Goal: Transaction & Acquisition: Book appointment/travel/reservation

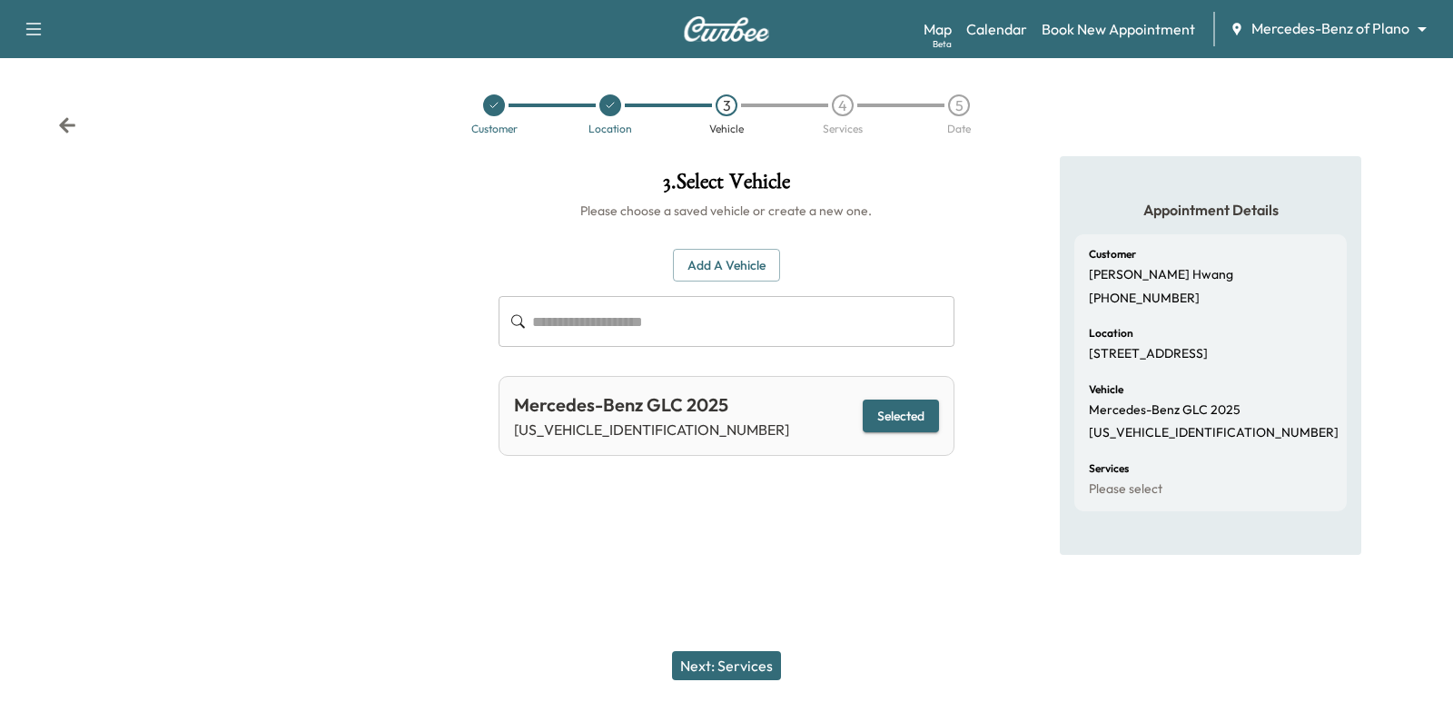
click at [70, 143] on div "Customer Location 3 Vehicle 4 Services 5 Date" at bounding box center [726, 115] width 1453 height 84
click at [1404, 24] on body "Support Log Out Map Beta Calendar Book New Appointment Mercedes-Benz of Plano *…" at bounding box center [726, 351] width 1453 height 702
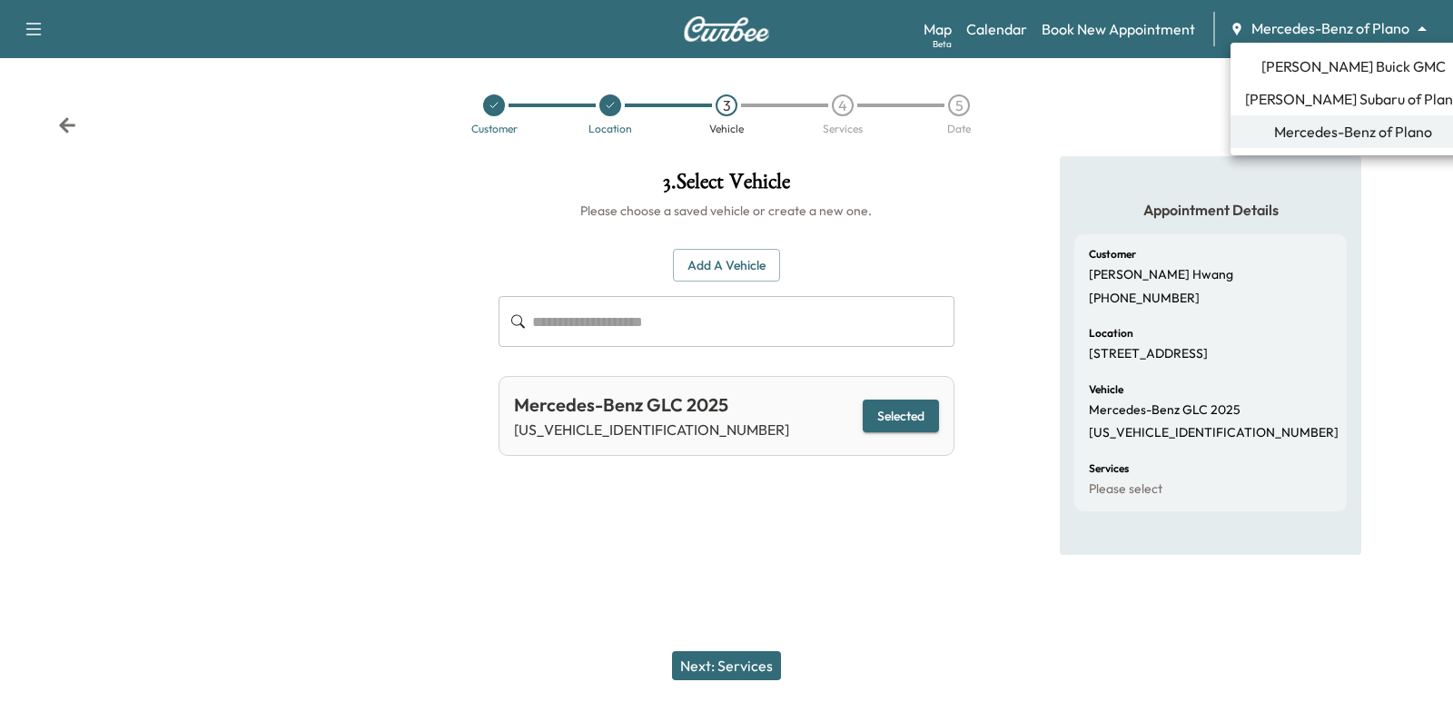
click at [1340, 82] on li "[PERSON_NAME] Buick GMC" at bounding box center [1353, 66] width 245 height 33
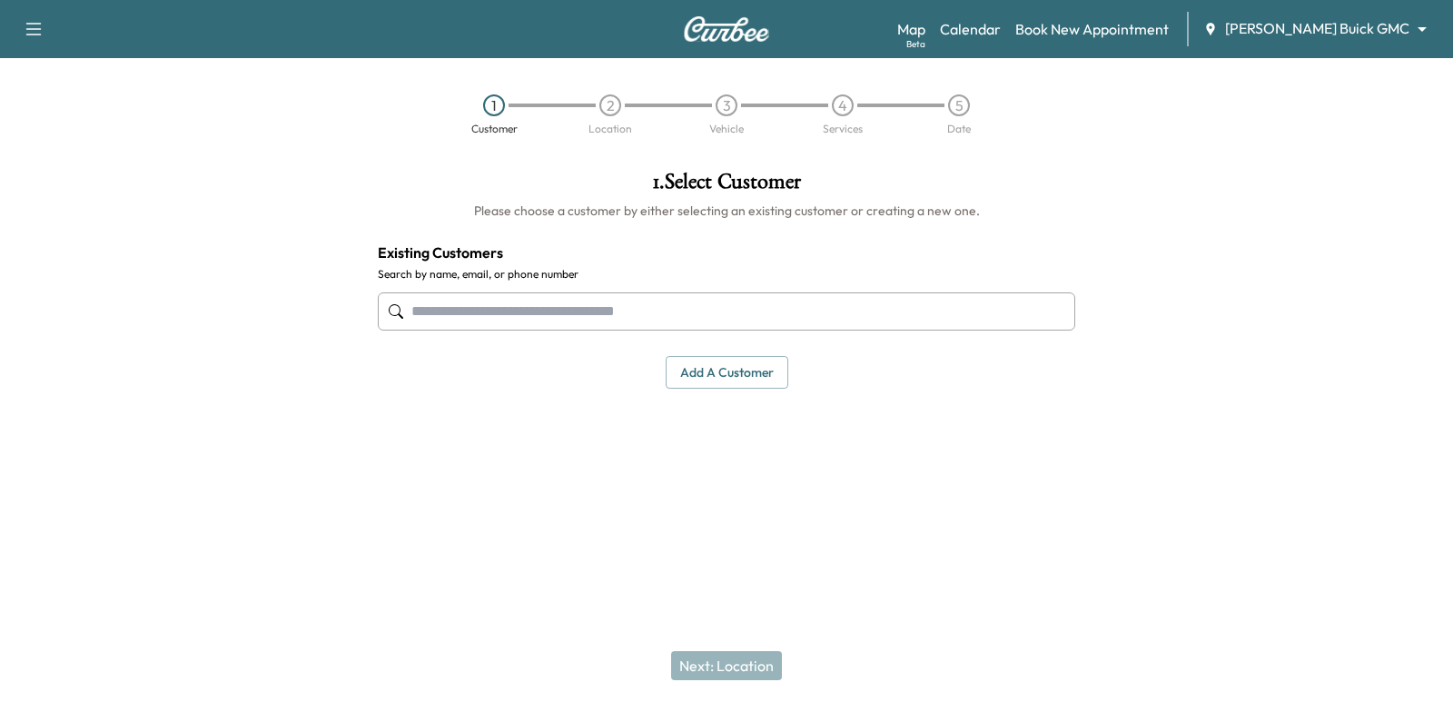
click at [732, 307] on input "text" at bounding box center [726, 311] width 697 height 38
click at [539, 308] on input "text" at bounding box center [726, 311] width 697 height 38
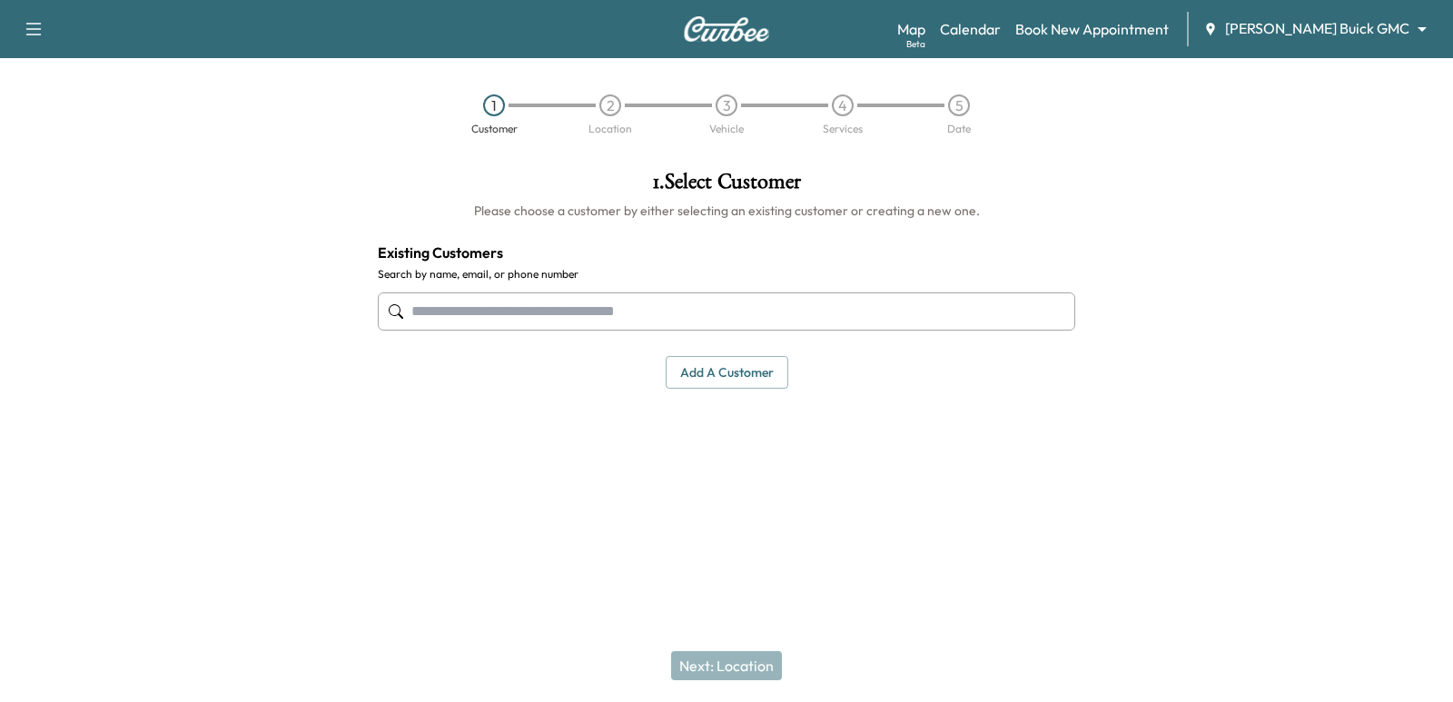
click at [706, 302] on input "text" at bounding box center [726, 311] width 697 height 38
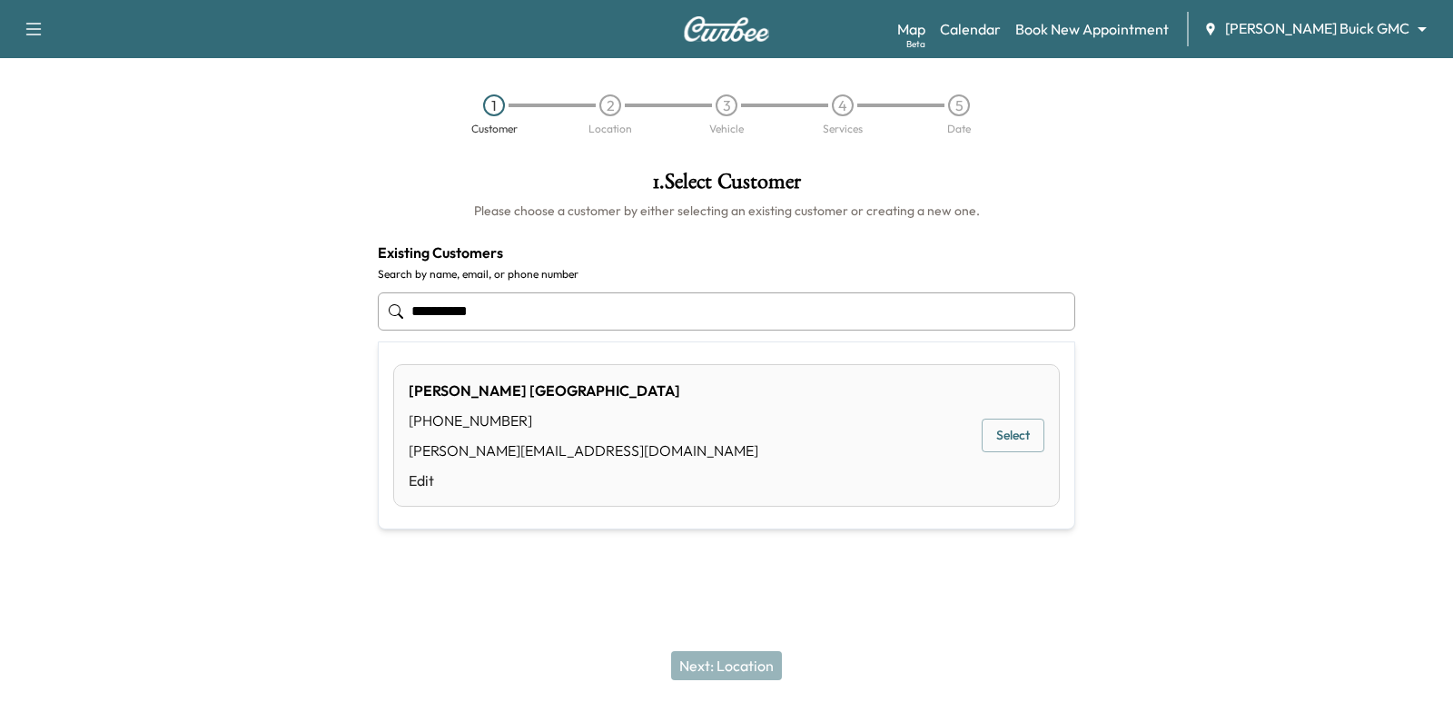
click at [1040, 423] on button "Select" at bounding box center [1013, 436] width 63 height 34
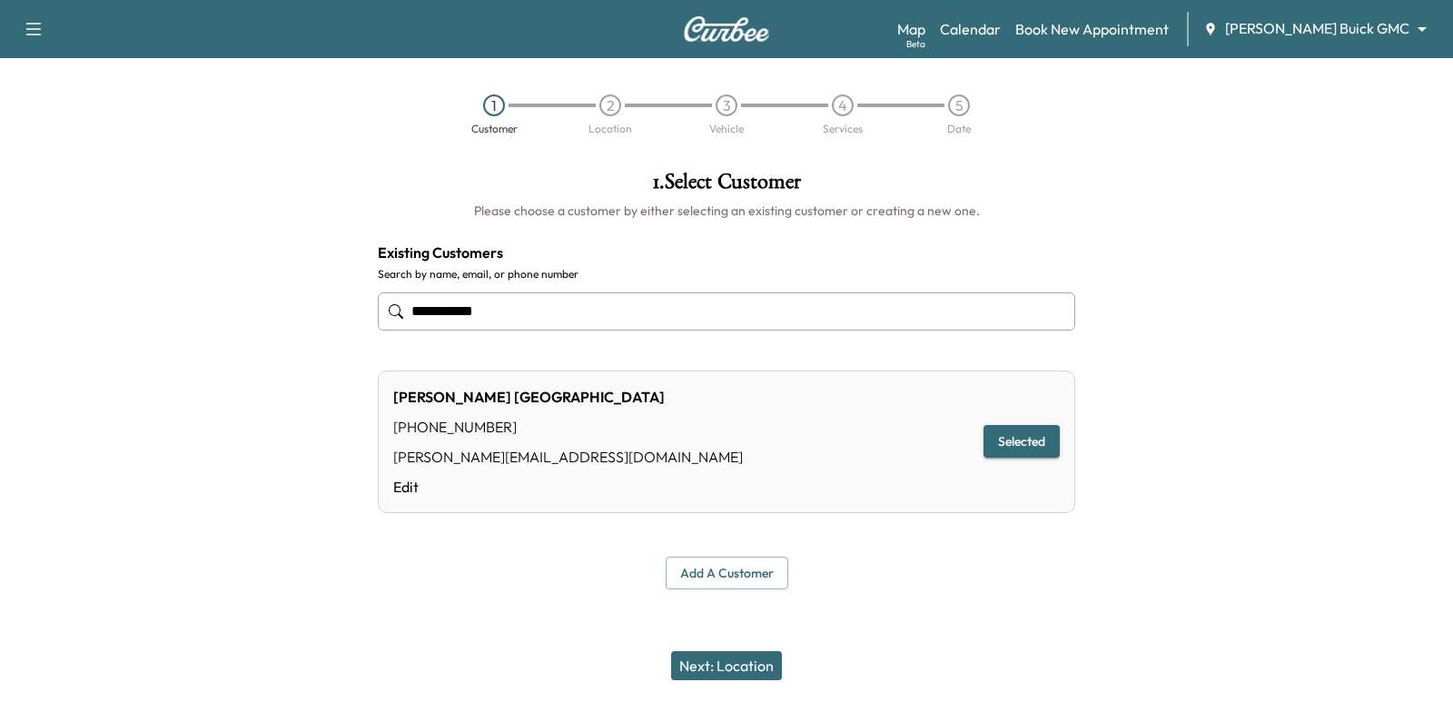
type input "**********"
click at [729, 655] on button "Next: Location" at bounding box center [726, 665] width 111 height 29
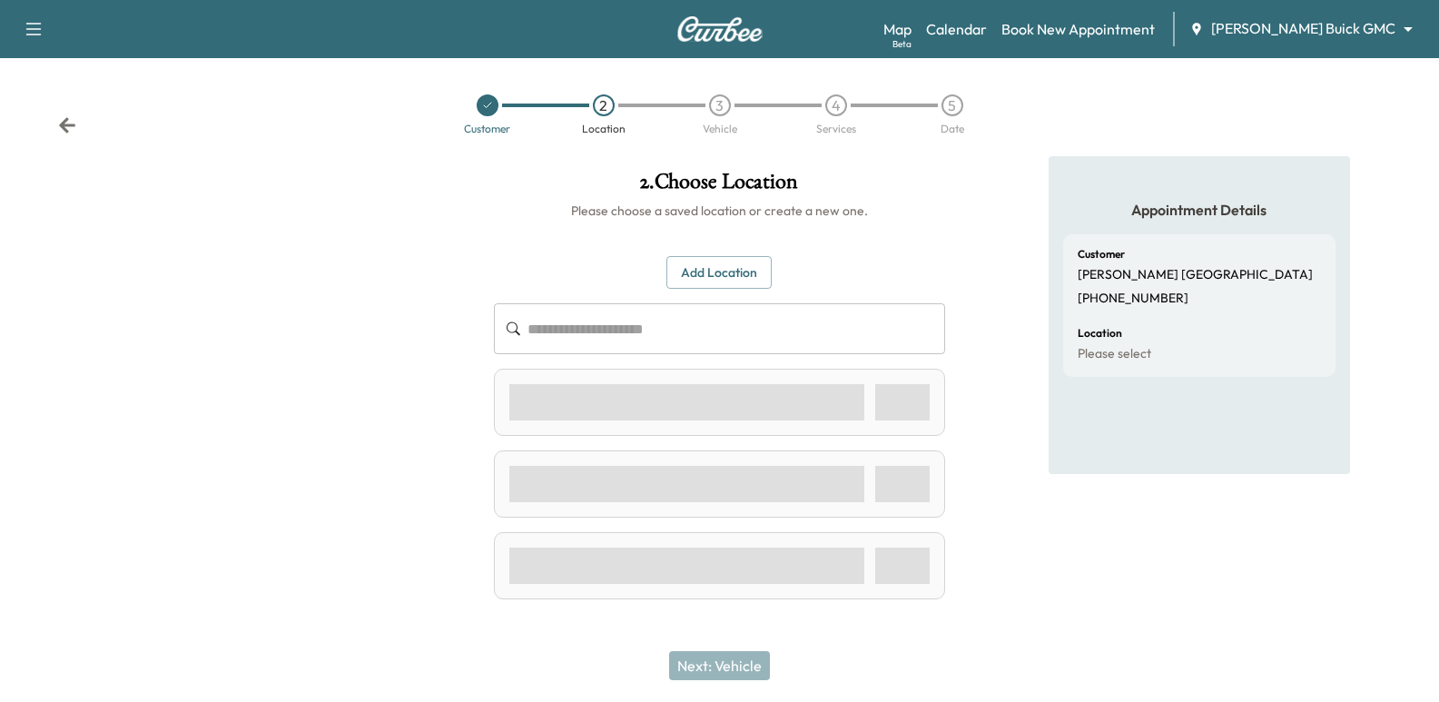
click at [756, 276] on button "Add Location" at bounding box center [719, 273] width 105 height 34
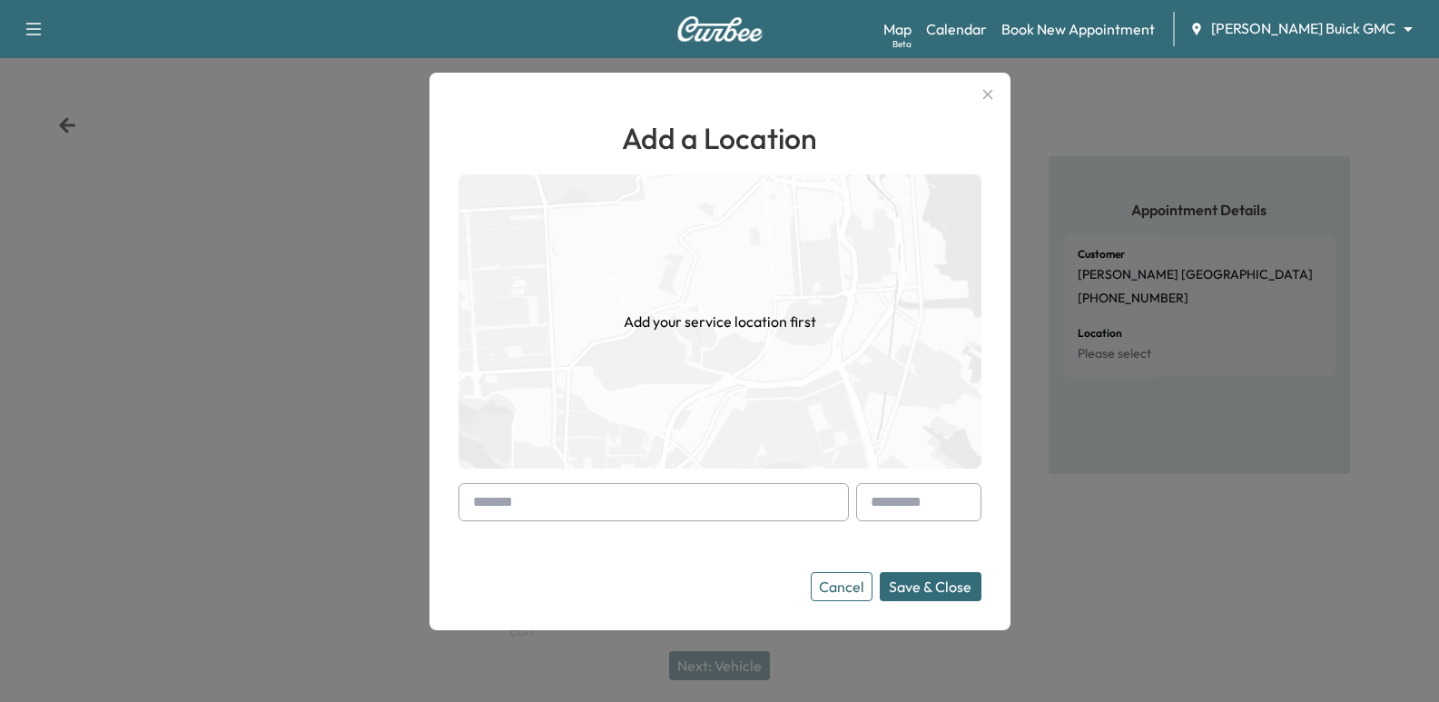
click at [689, 519] on input "text" at bounding box center [654, 502] width 390 height 38
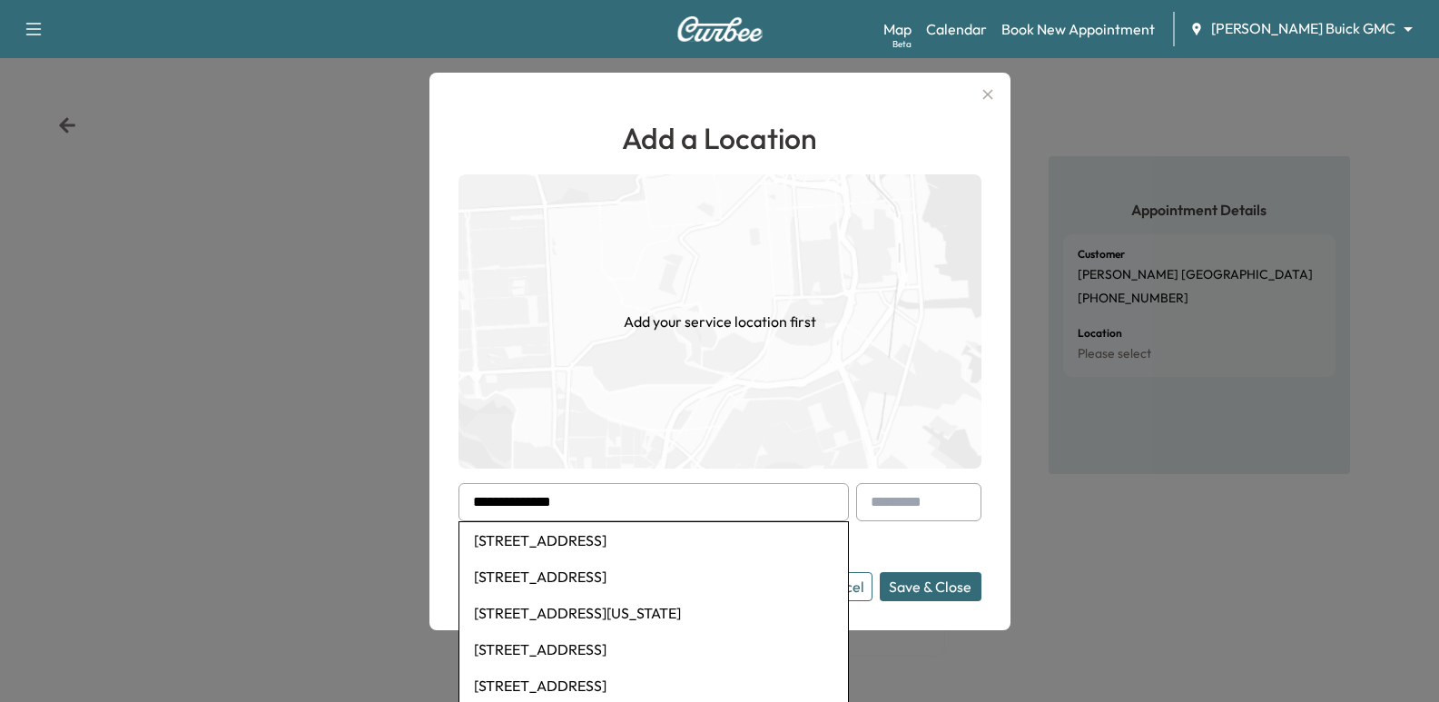
click at [713, 686] on li "[STREET_ADDRESS]" at bounding box center [654, 685] width 389 height 36
type input "**********"
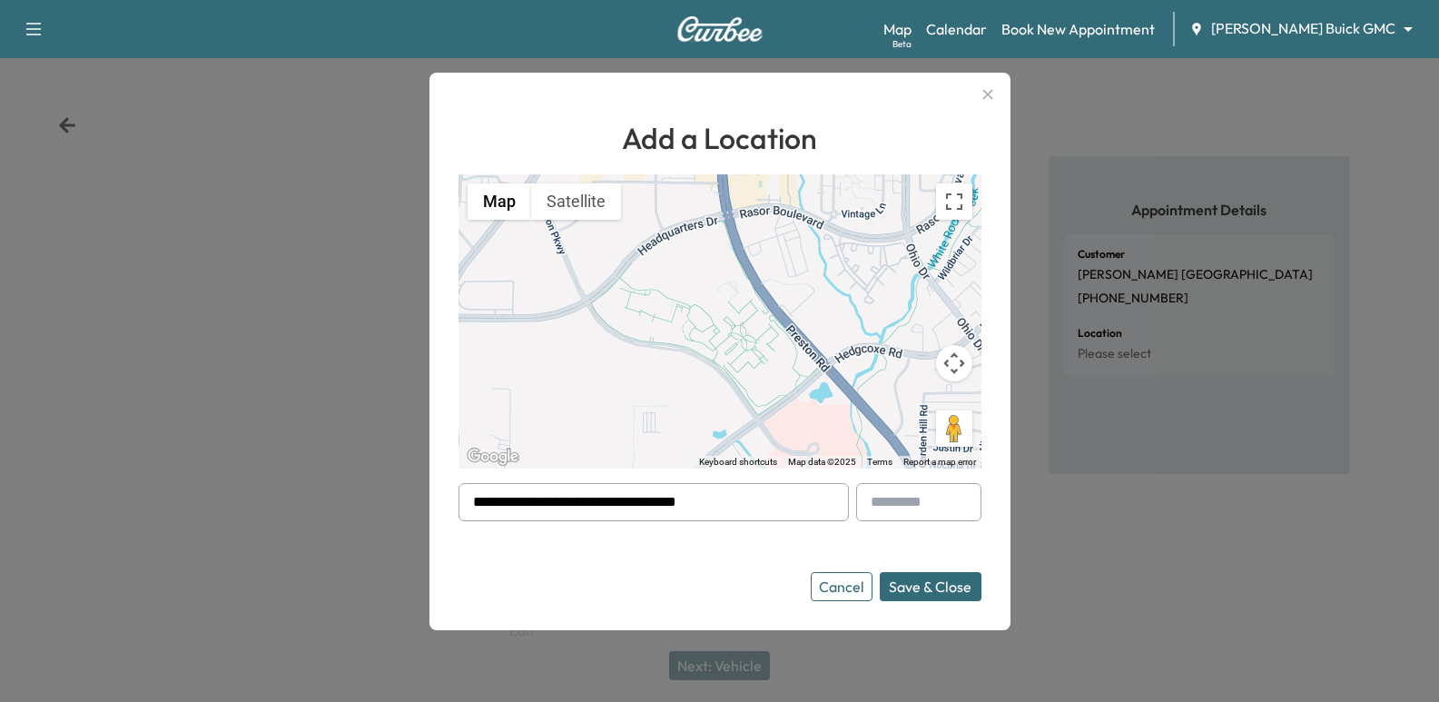
click at [933, 591] on button "Save & Close" at bounding box center [931, 586] width 102 height 29
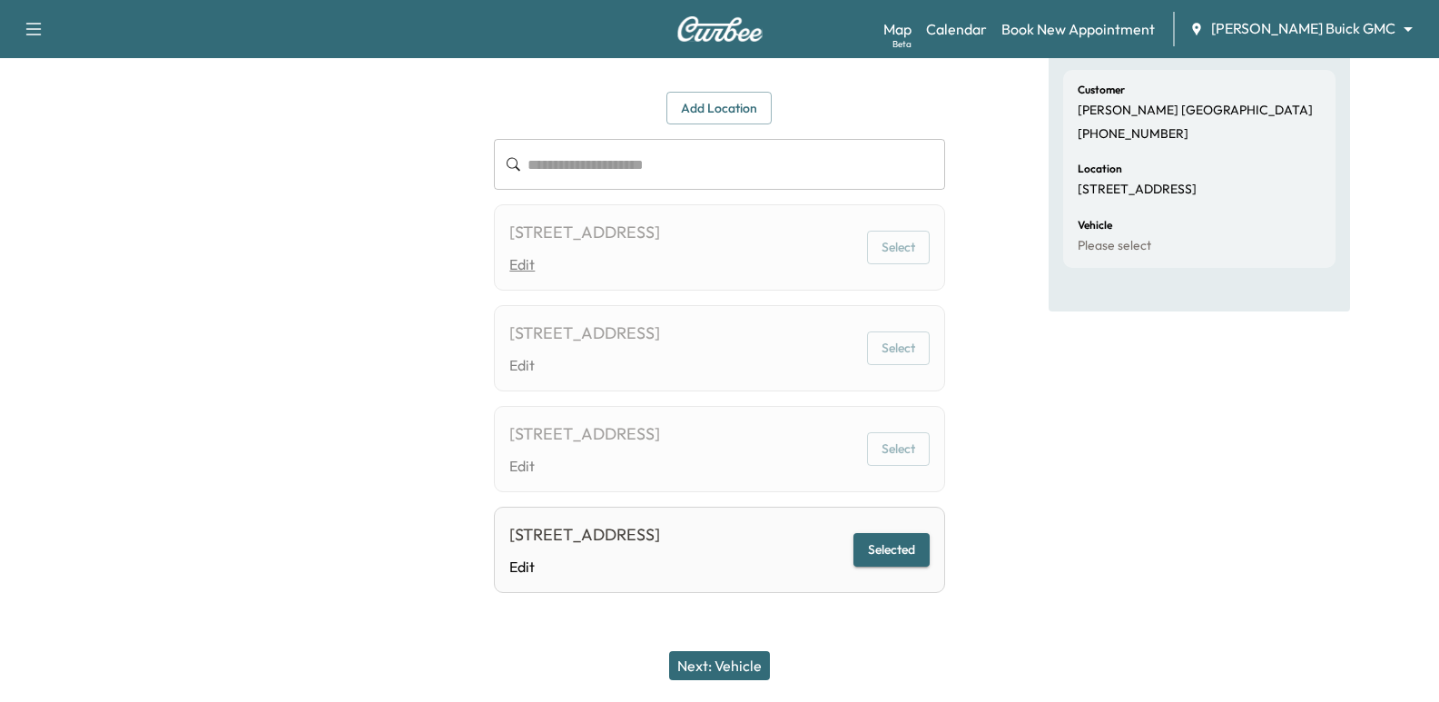
scroll to position [190, 0]
click at [753, 655] on button "Next: Vehicle" at bounding box center [719, 665] width 101 height 29
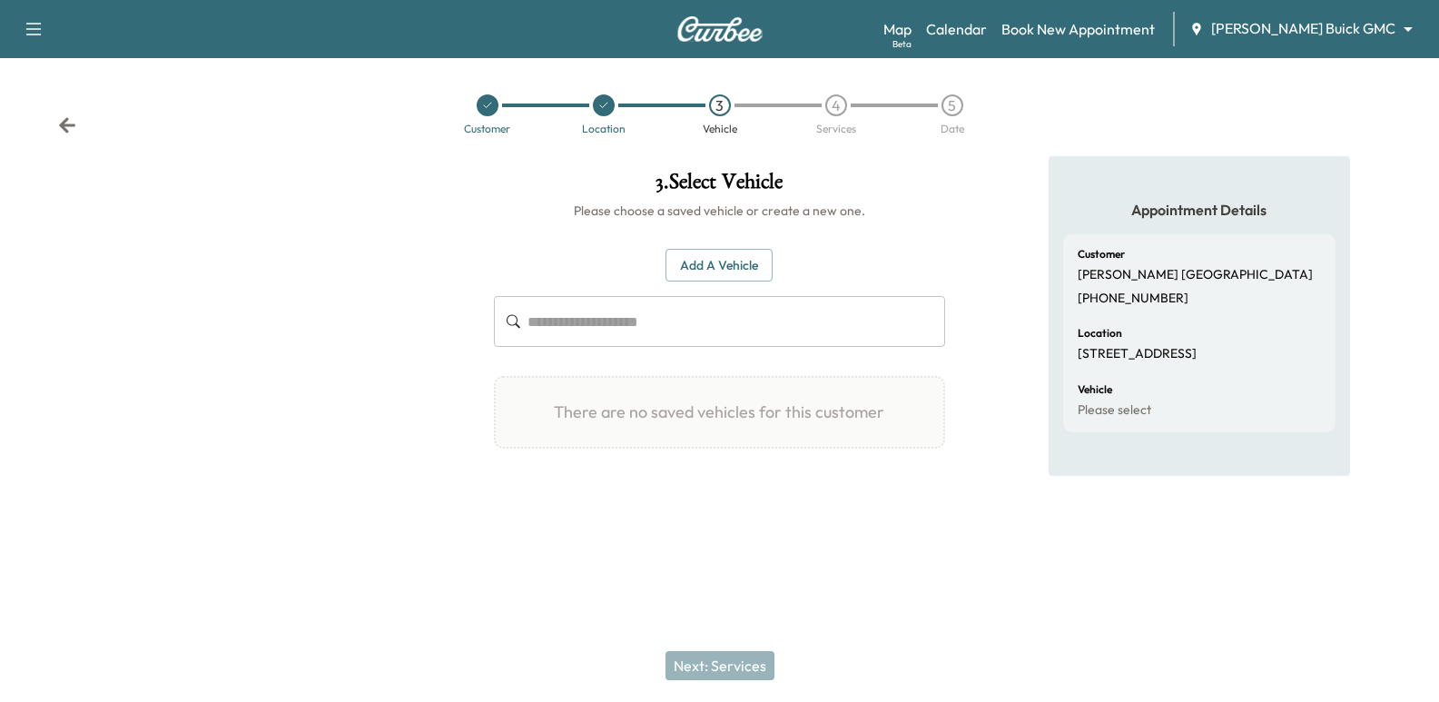
scroll to position [0, 0]
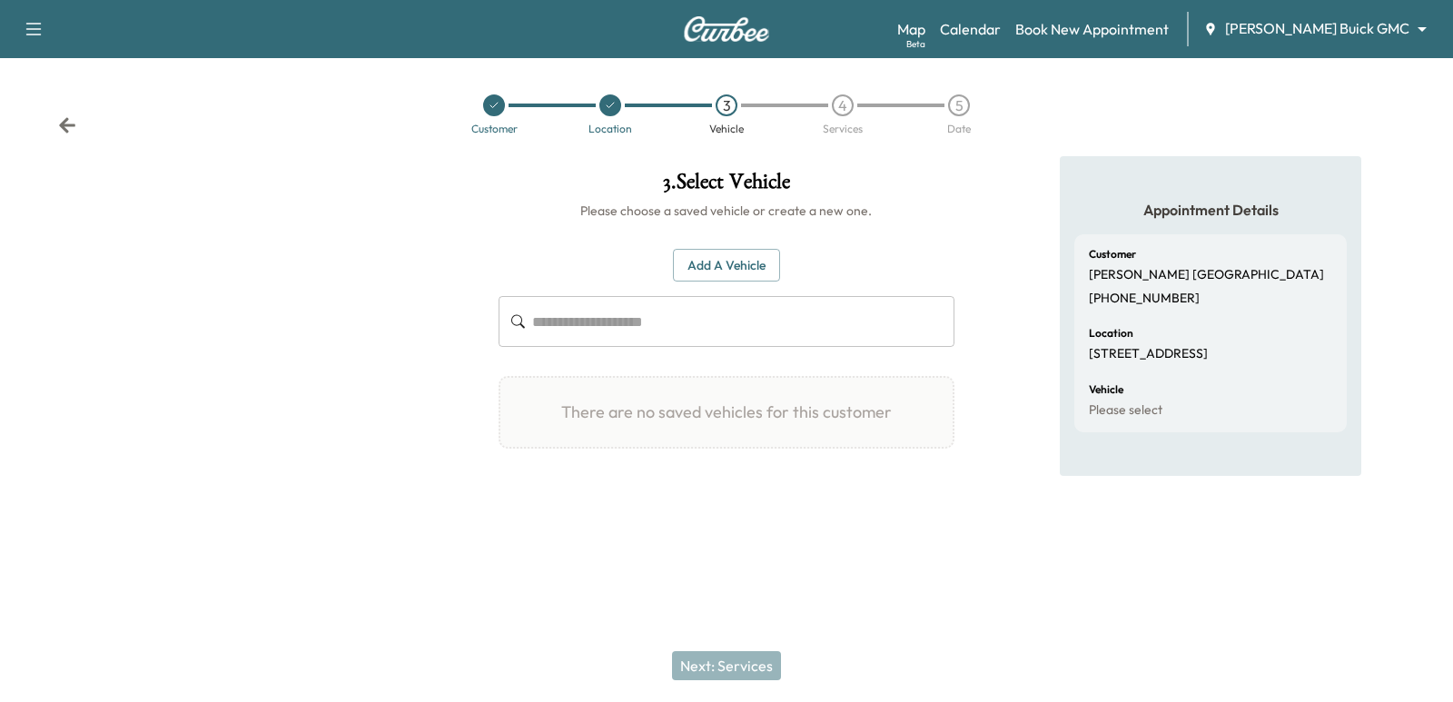
click at [754, 252] on button "Add a Vehicle" at bounding box center [726, 266] width 107 height 34
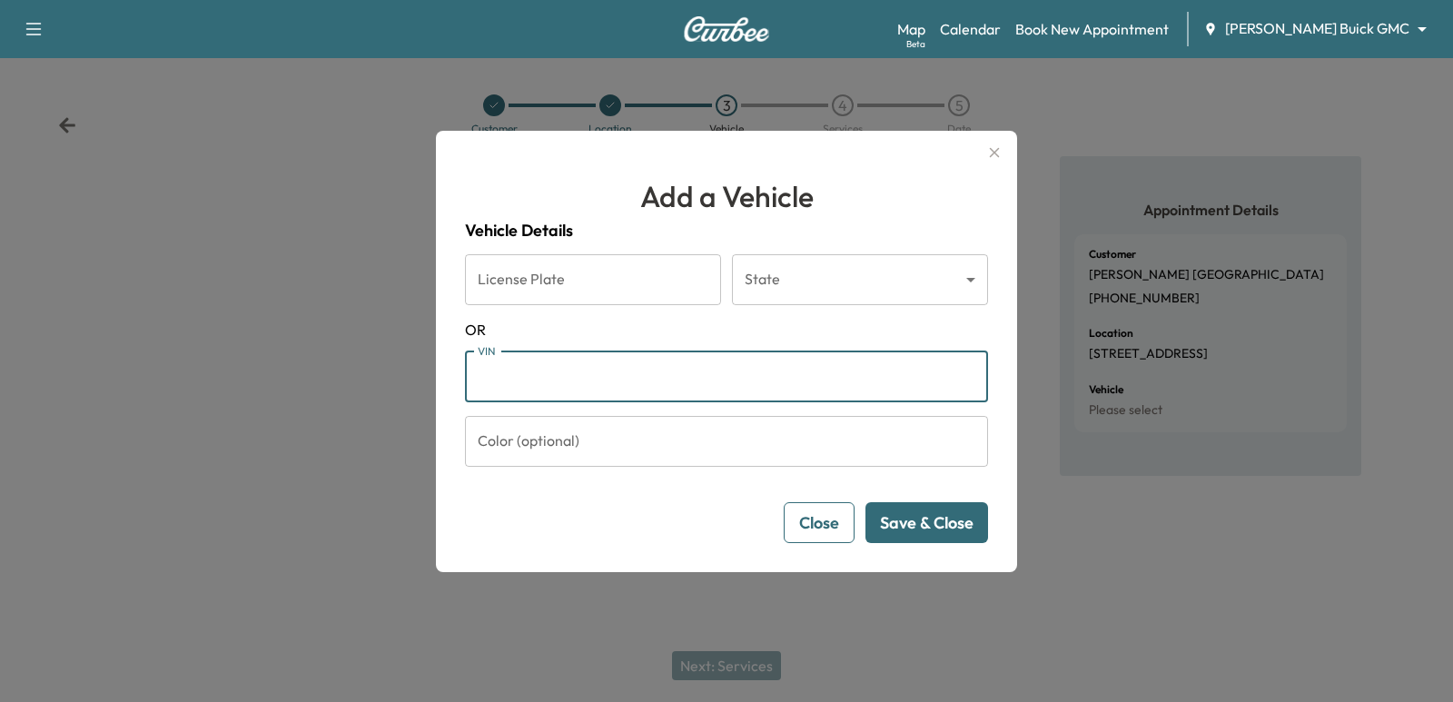
click at [666, 388] on input "VIN" at bounding box center [726, 376] width 523 height 51
paste input "**********"
type input "**********"
click at [945, 520] on button "Save & Close" at bounding box center [926, 522] width 123 height 41
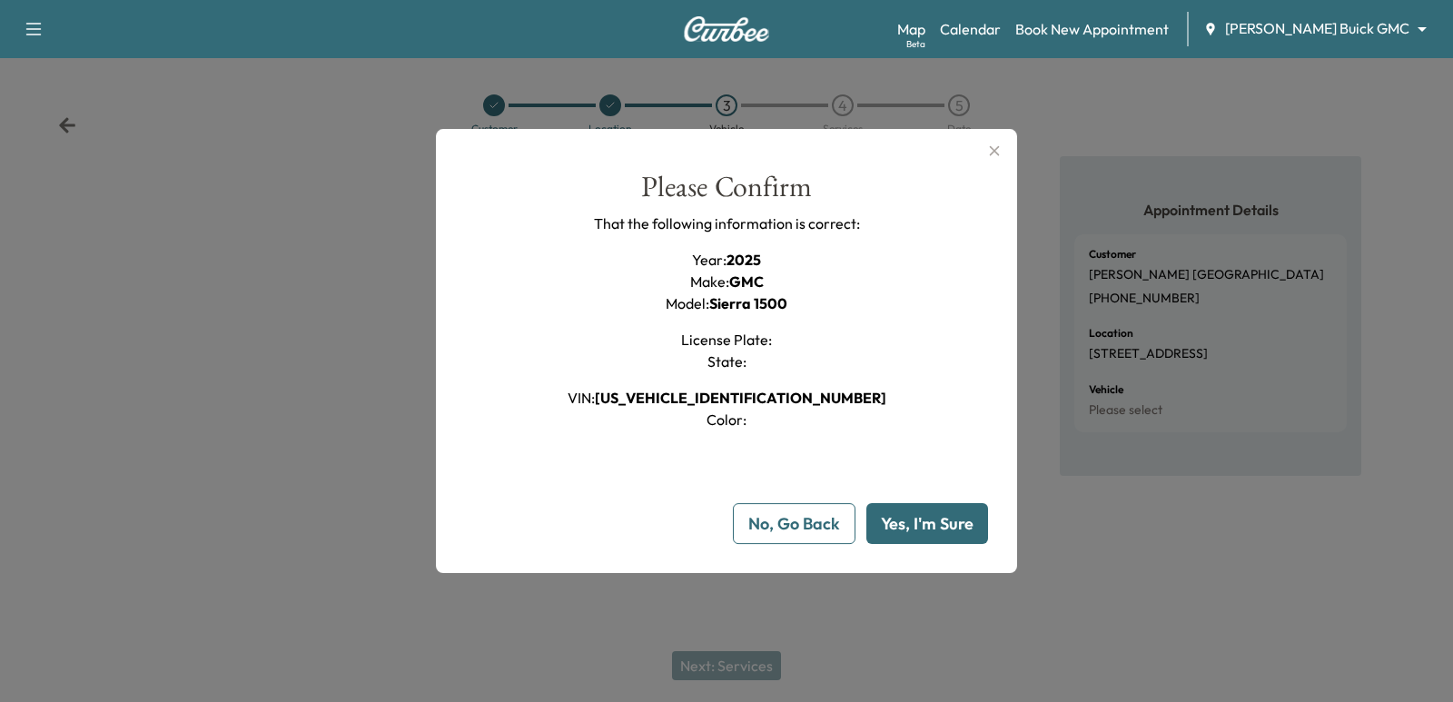
click at [918, 539] on button "Yes, I'm Sure" at bounding box center [927, 523] width 122 height 41
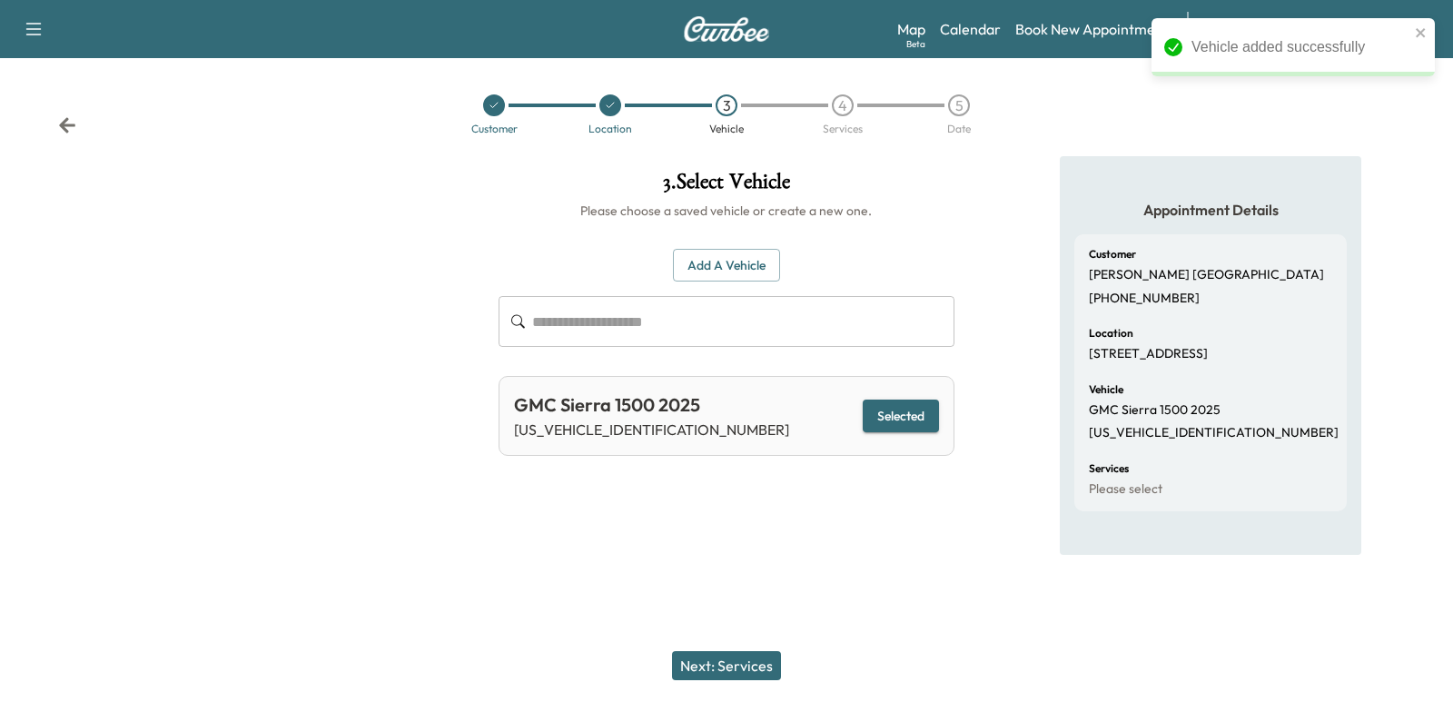
click at [756, 665] on button "Next: Services" at bounding box center [726, 665] width 109 height 29
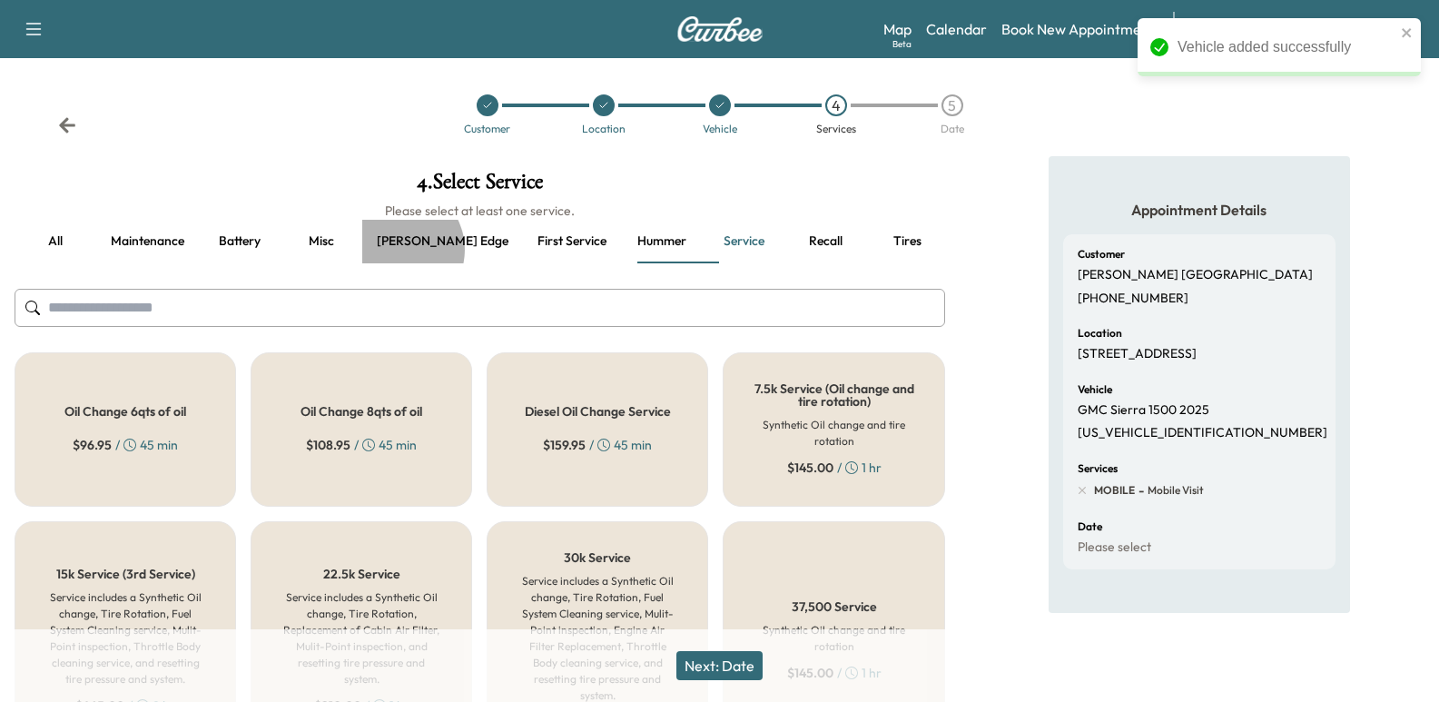
click at [396, 250] on button "[PERSON_NAME] edge" at bounding box center [442, 242] width 161 height 44
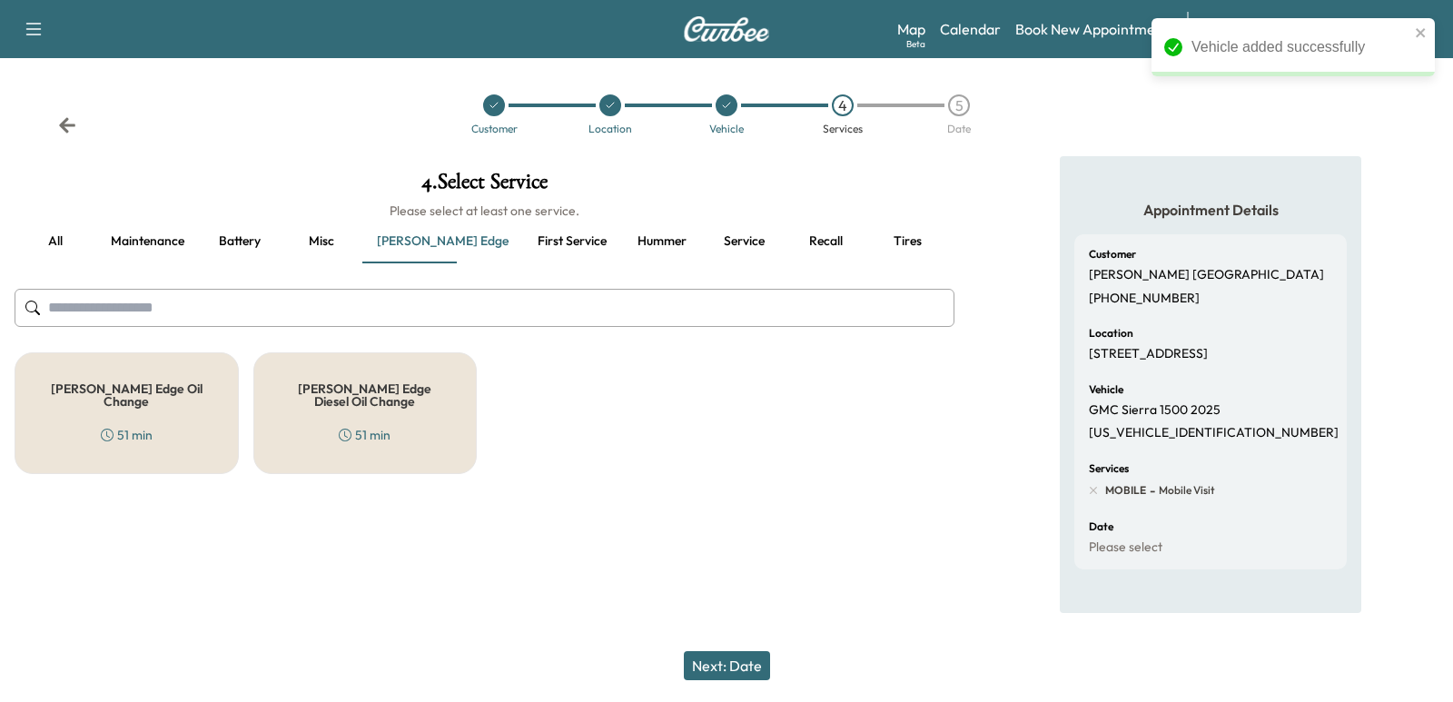
click at [157, 410] on div "[PERSON_NAME] Edge Oil Change 51 min" at bounding box center [127, 413] width 224 height 122
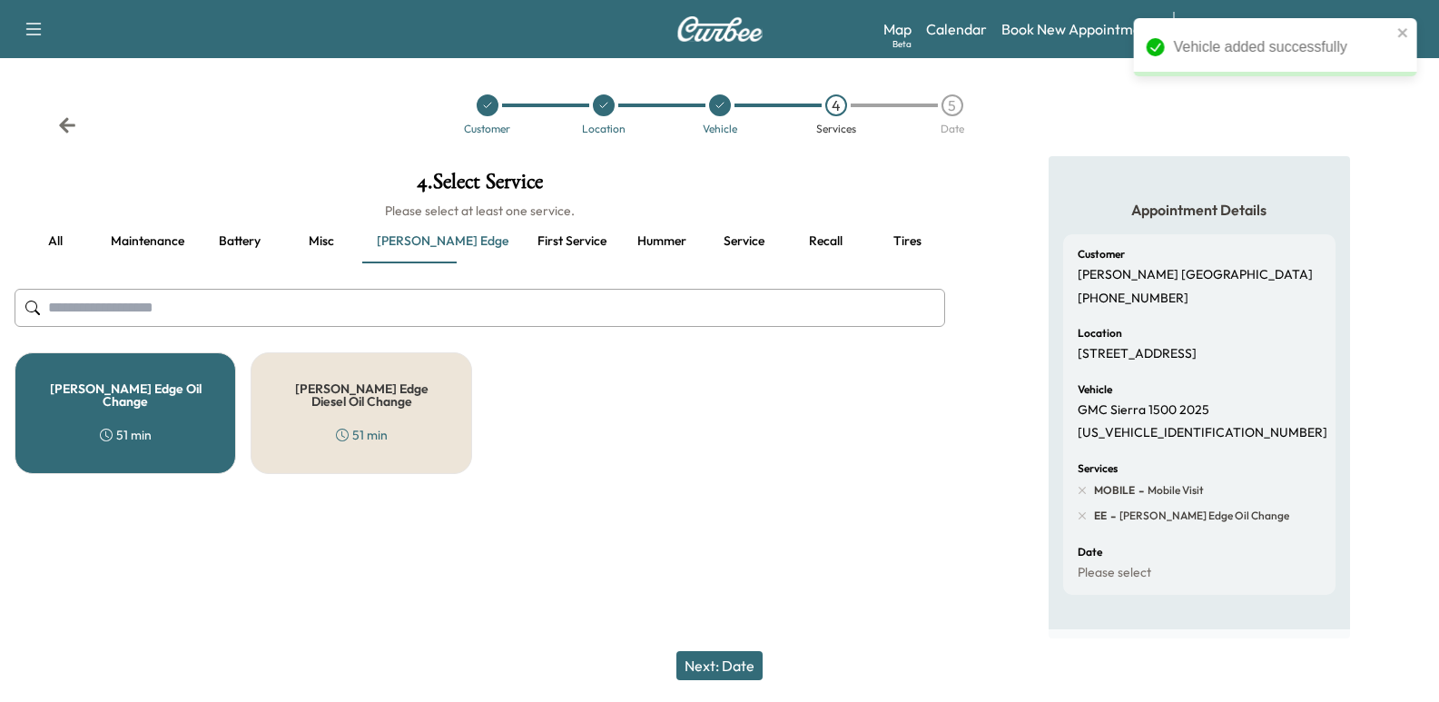
click at [133, 417] on div "[PERSON_NAME] Edge Oil Change 51 min" at bounding box center [126, 413] width 222 height 122
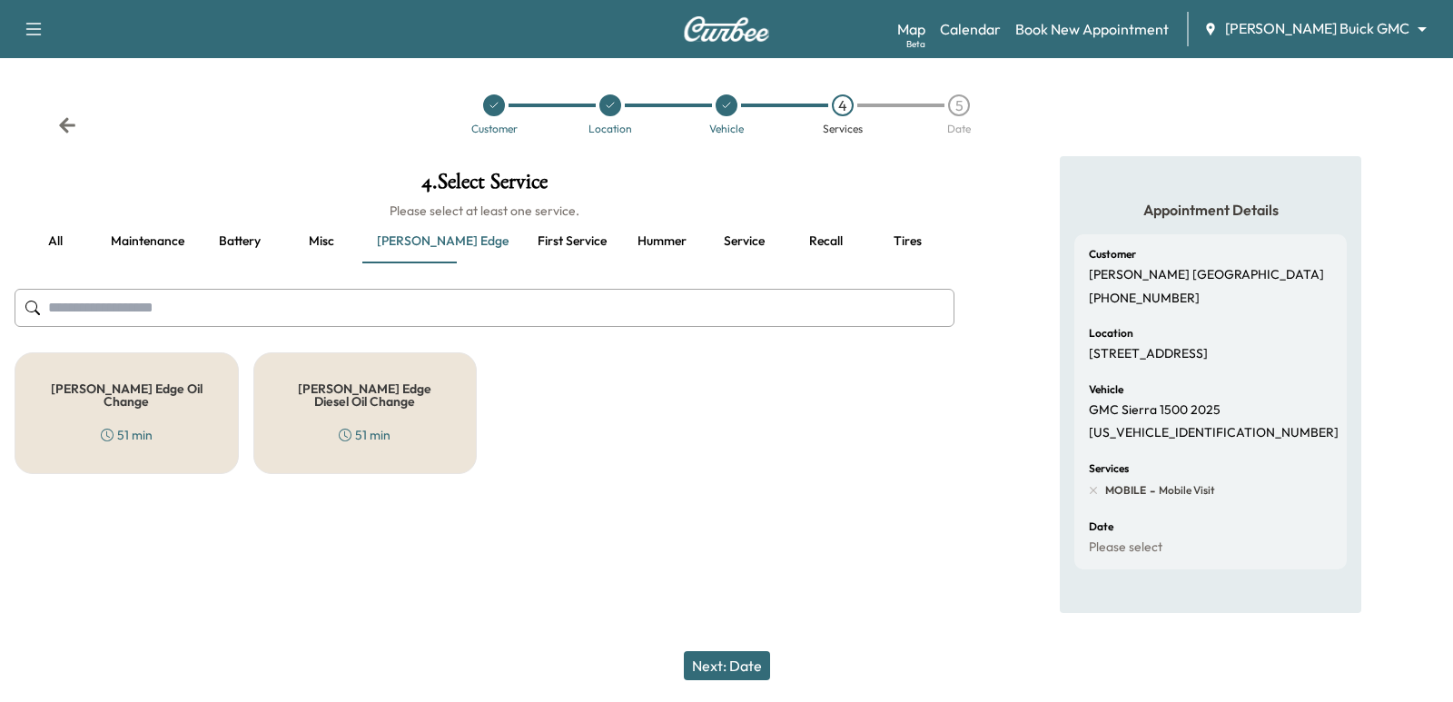
click at [407, 421] on div "[PERSON_NAME] Edge Diesel Oil Change 51 min" at bounding box center [365, 413] width 224 height 122
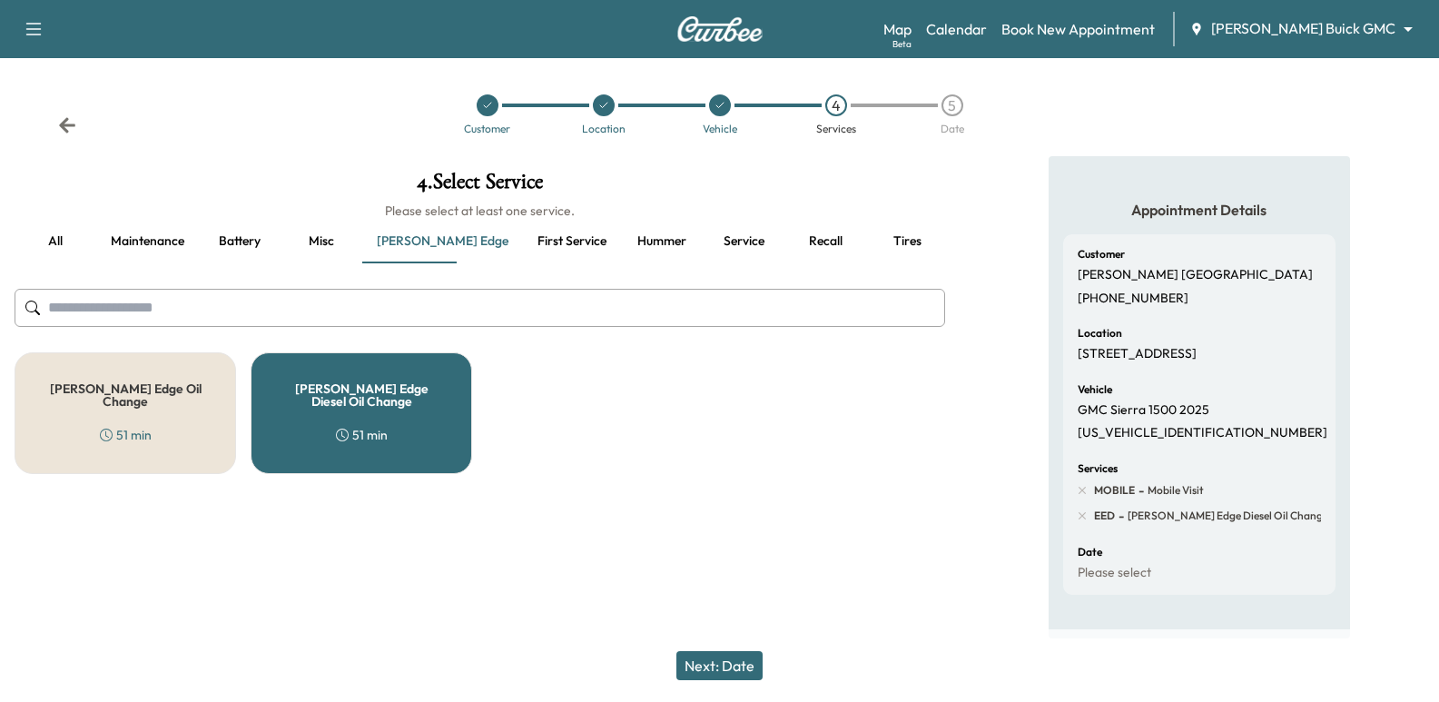
click at [731, 677] on button "Next: Date" at bounding box center [720, 665] width 86 height 29
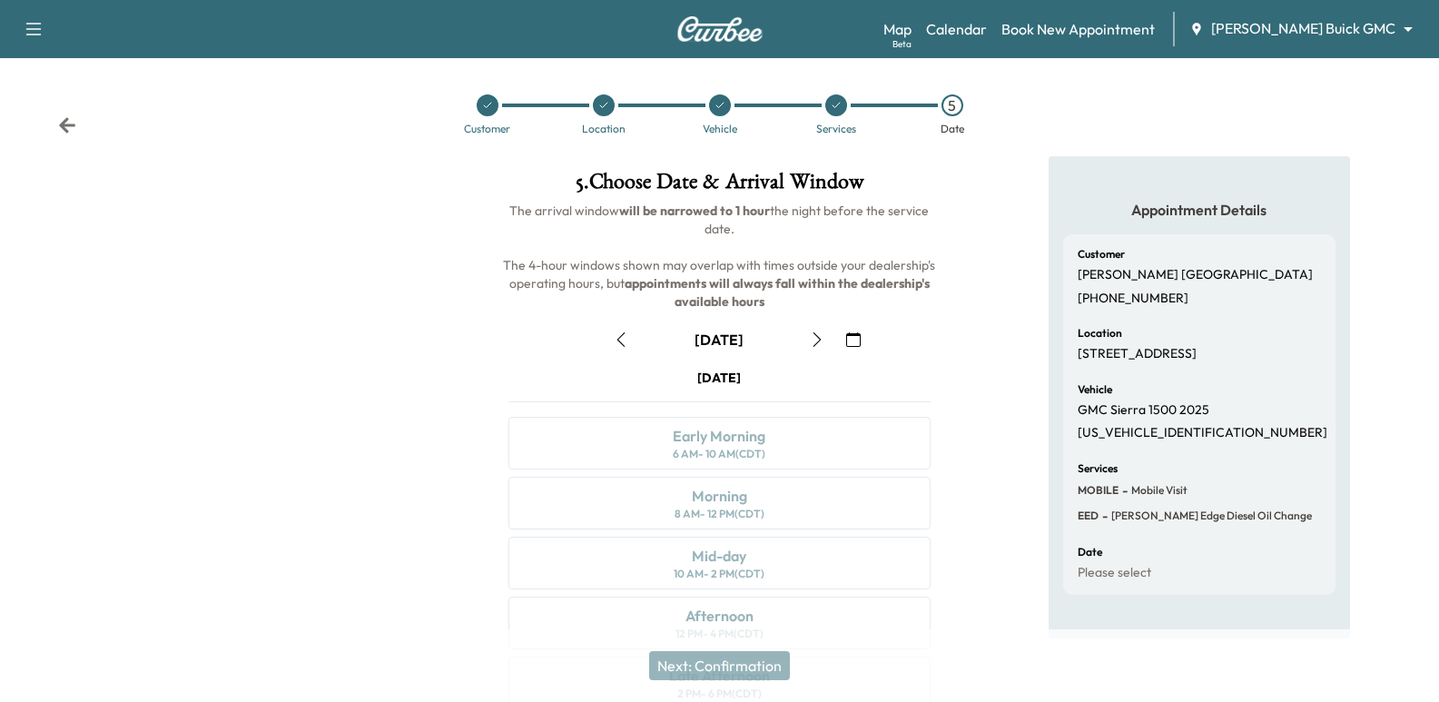
click at [56, 120] on div "Customer Location Vehicle Services 5 Date" at bounding box center [719, 115] width 1439 height 84
click at [67, 124] on icon at bounding box center [67, 125] width 18 height 18
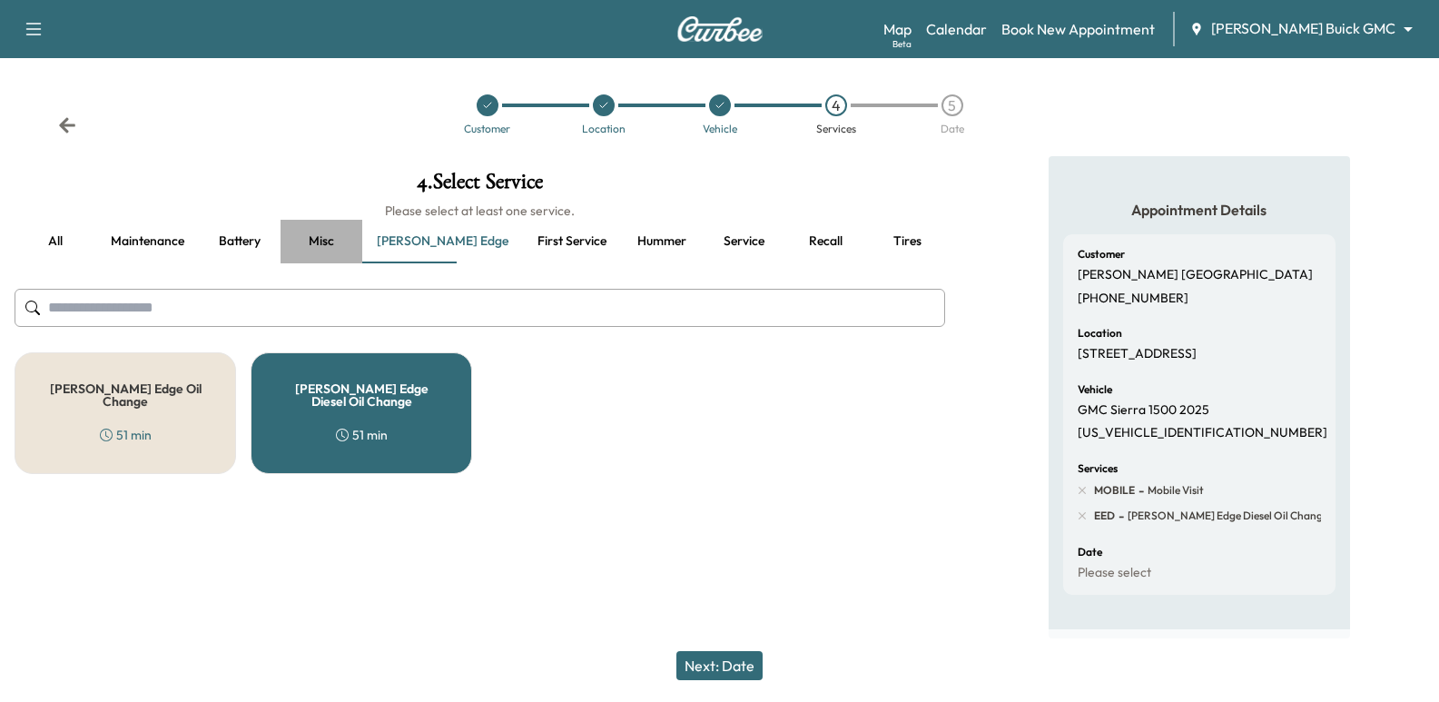
click at [335, 240] on button "Misc" at bounding box center [322, 242] width 82 height 44
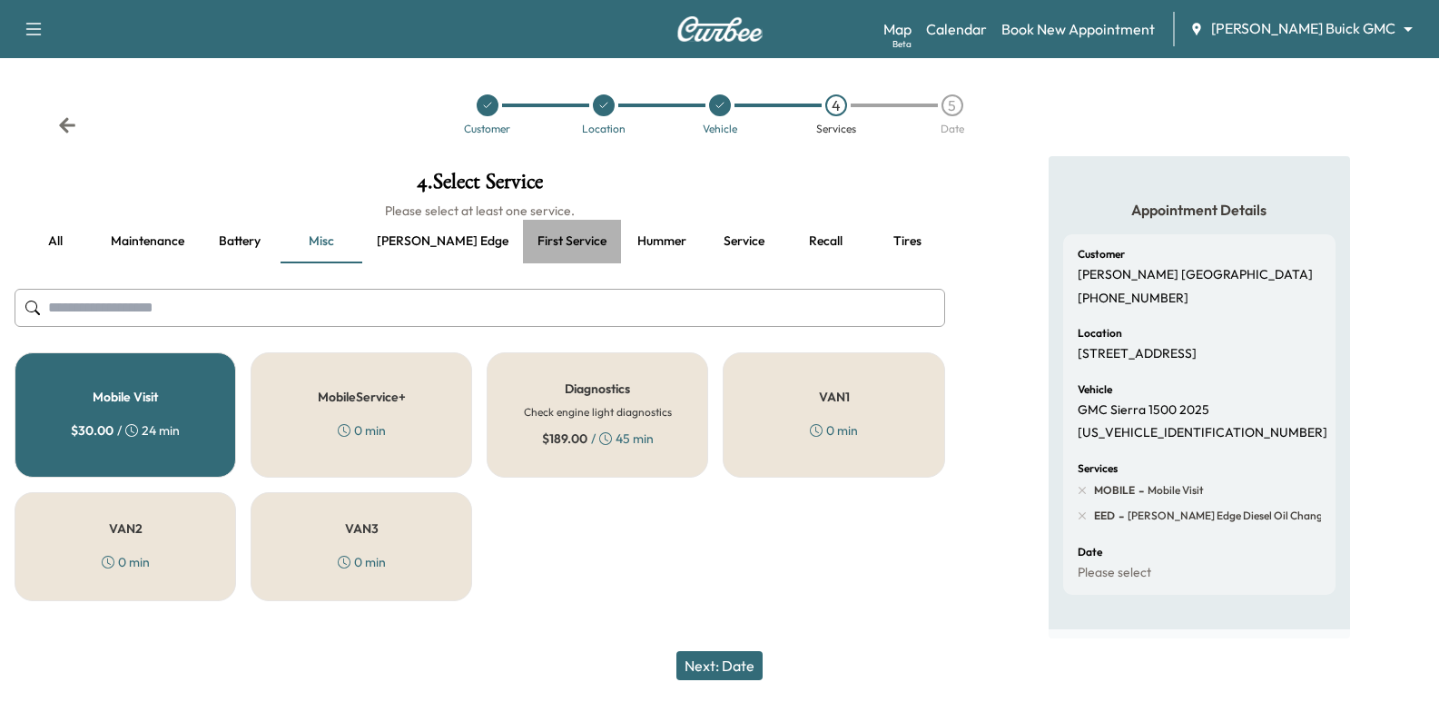
click at [523, 234] on button "First service" at bounding box center [572, 242] width 98 height 44
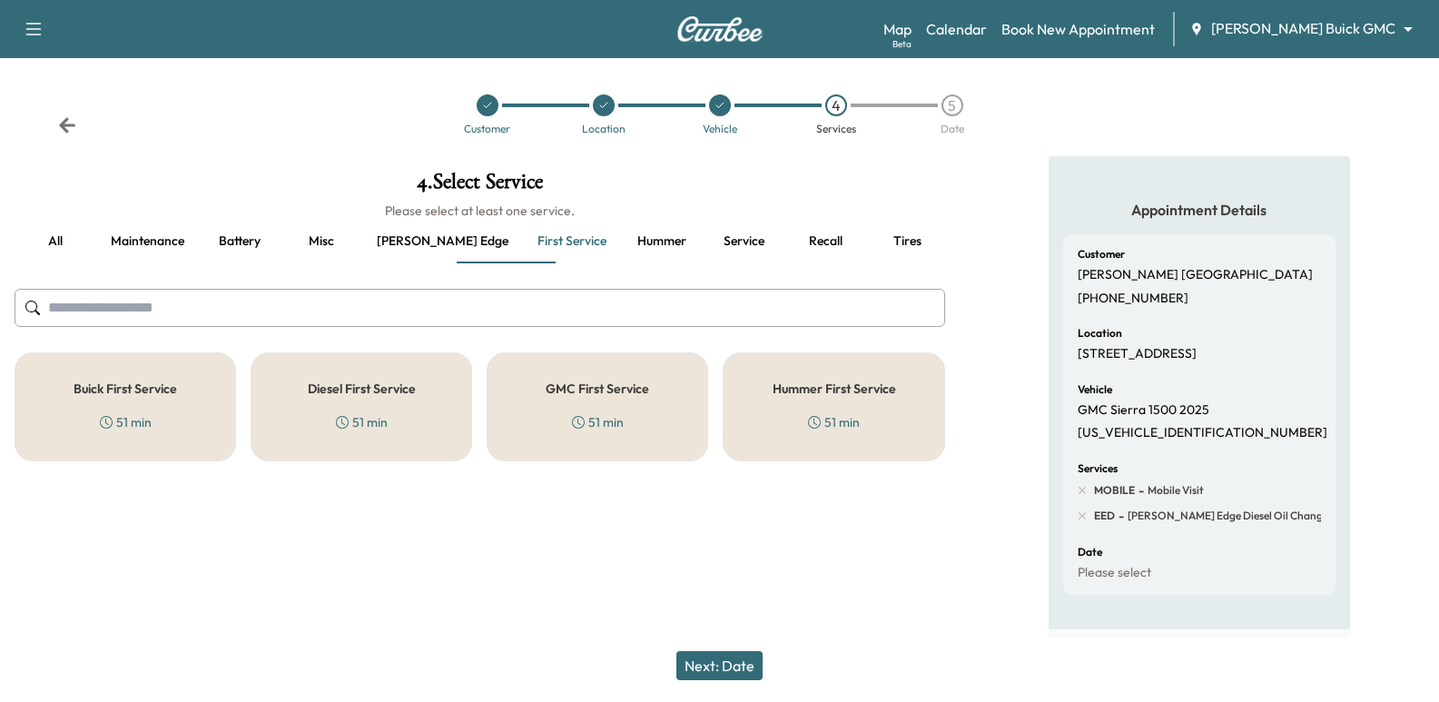
click at [575, 427] on icon at bounding box center [578, 422] width 13 height 13
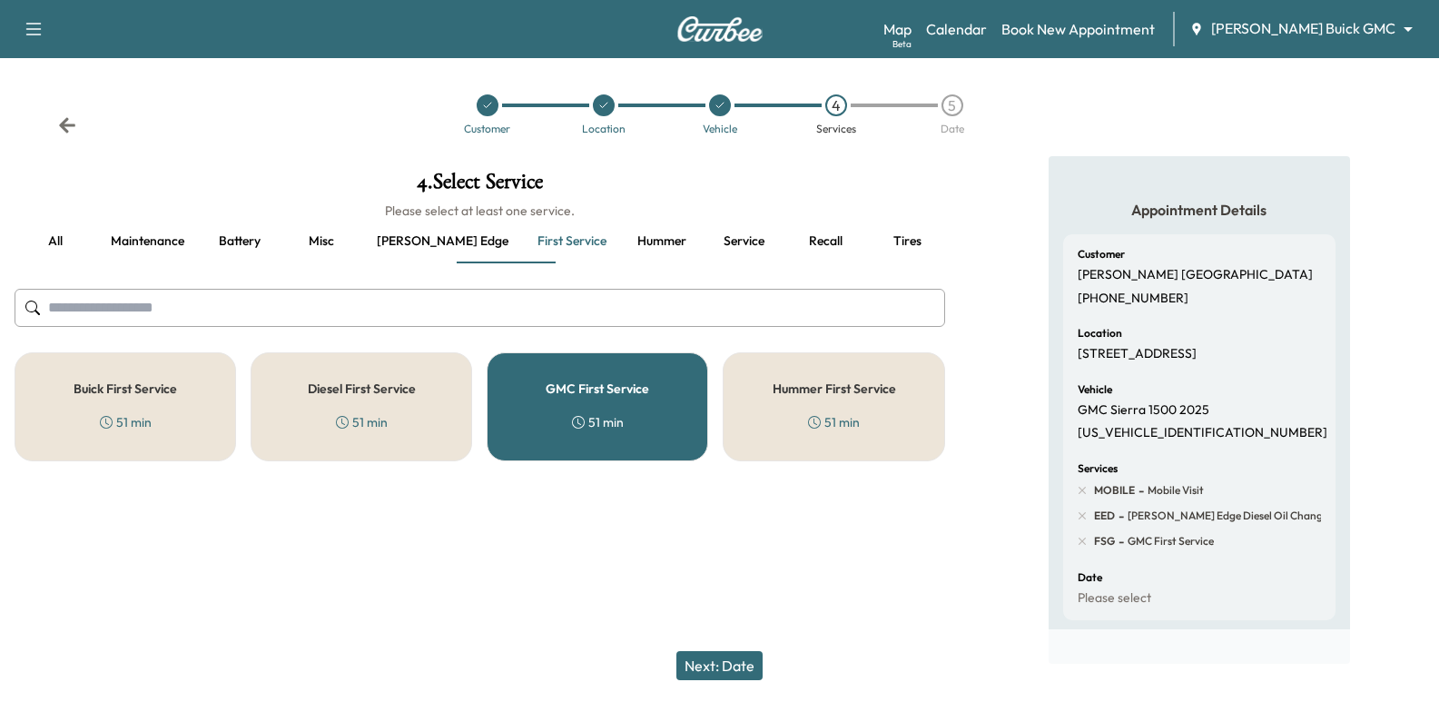
click at [430, 265] on div "4 . Select Service Please select at least one service. all Maintenance Battery …" at bounding box center [480, 316] width 960 height 320
click at [417, 247] on button "[PERSON_NAME] edge" at bounding box center [442, 242] width 161 height 44
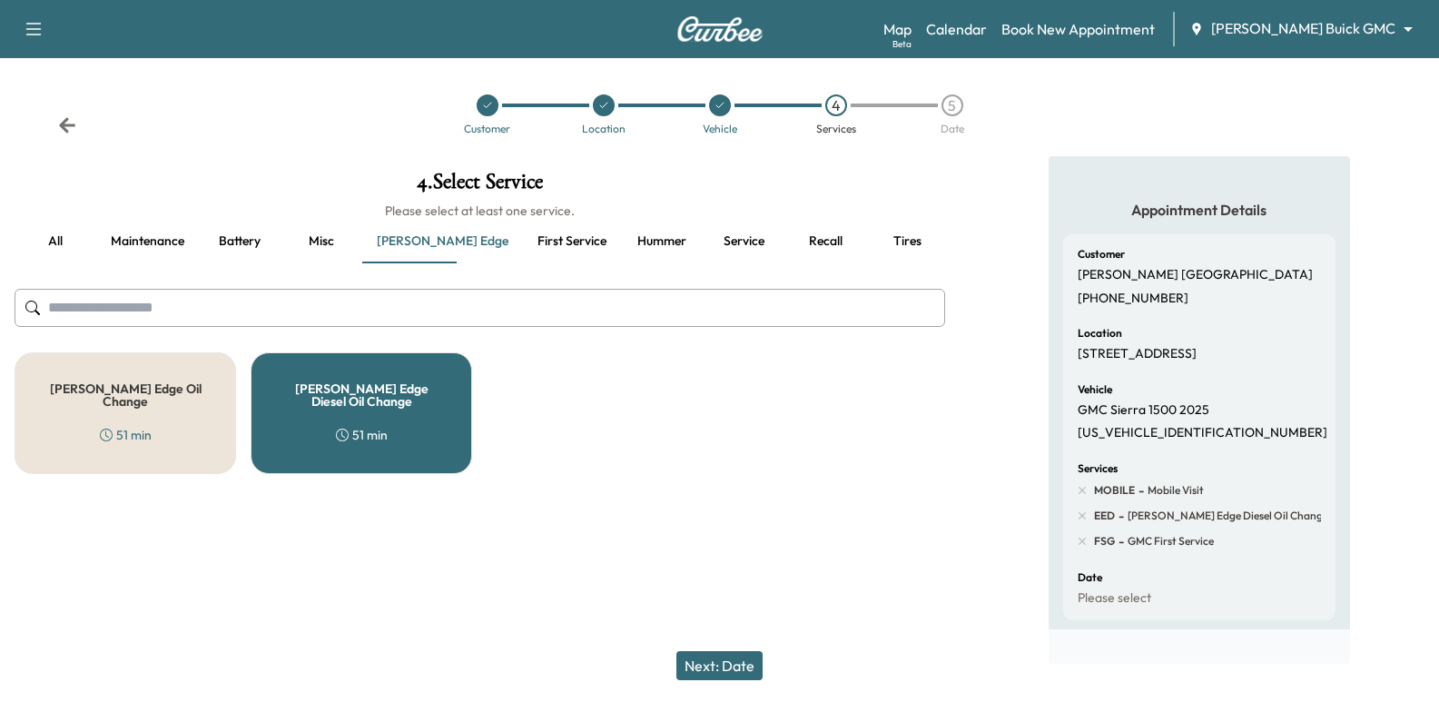
click at [412, 335] on div at bounding box center [480, 308] width 931 height 60
click at [404, 369] on div "[PERSON_NAME] Edge Diesel Oil Change 51 min" at bounding box center [362, 413] width 222 height 122
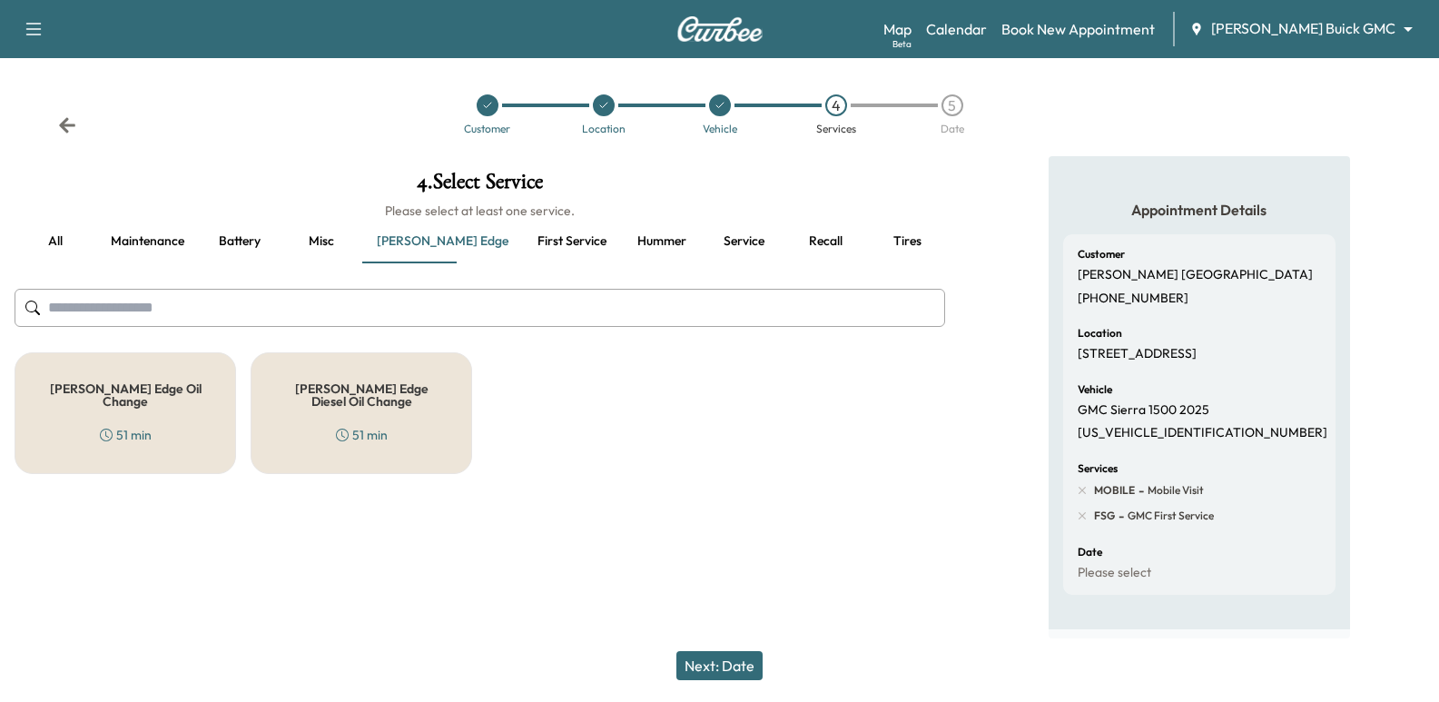
click at [530, 253] on button "First service" at bounding box center [572, 242] width 98 height 44
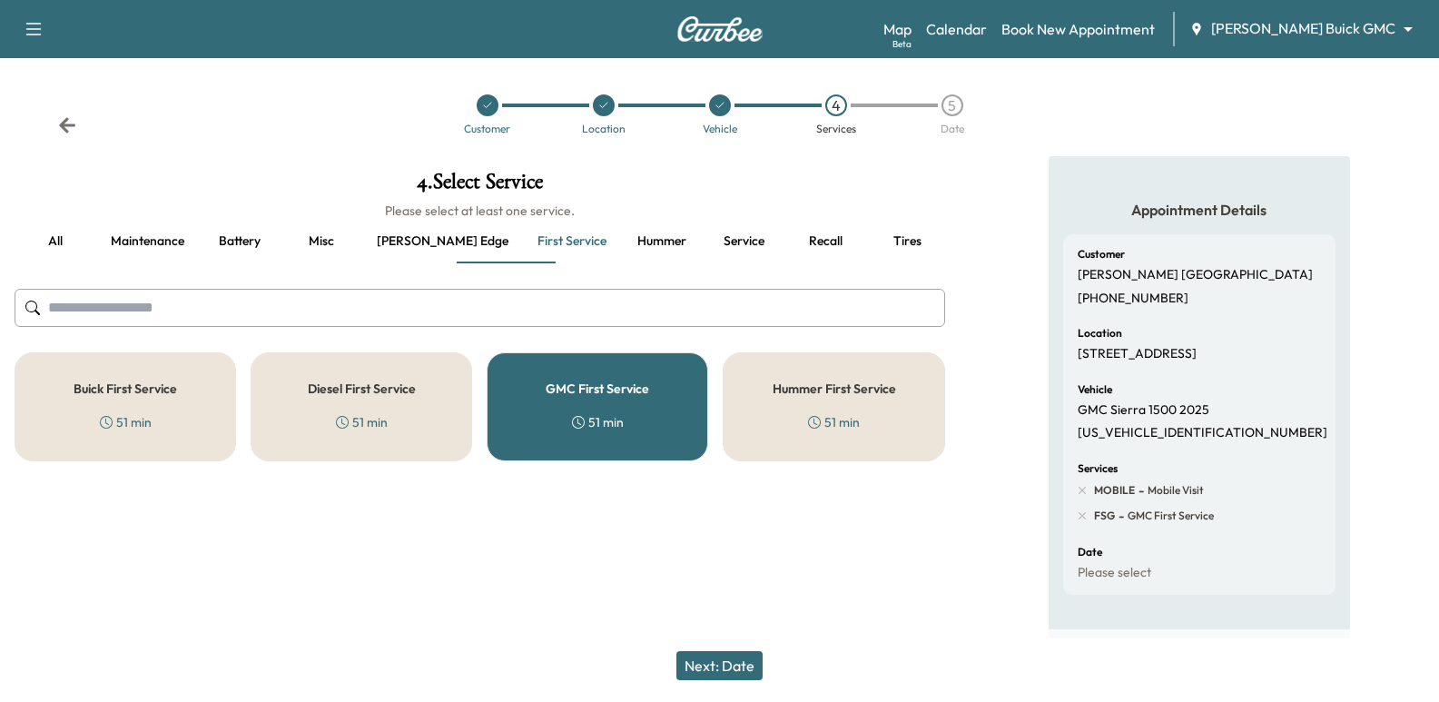
click at [717, 670] on button "Next: Date" at bounding box center [720, 665] width 86 height 29
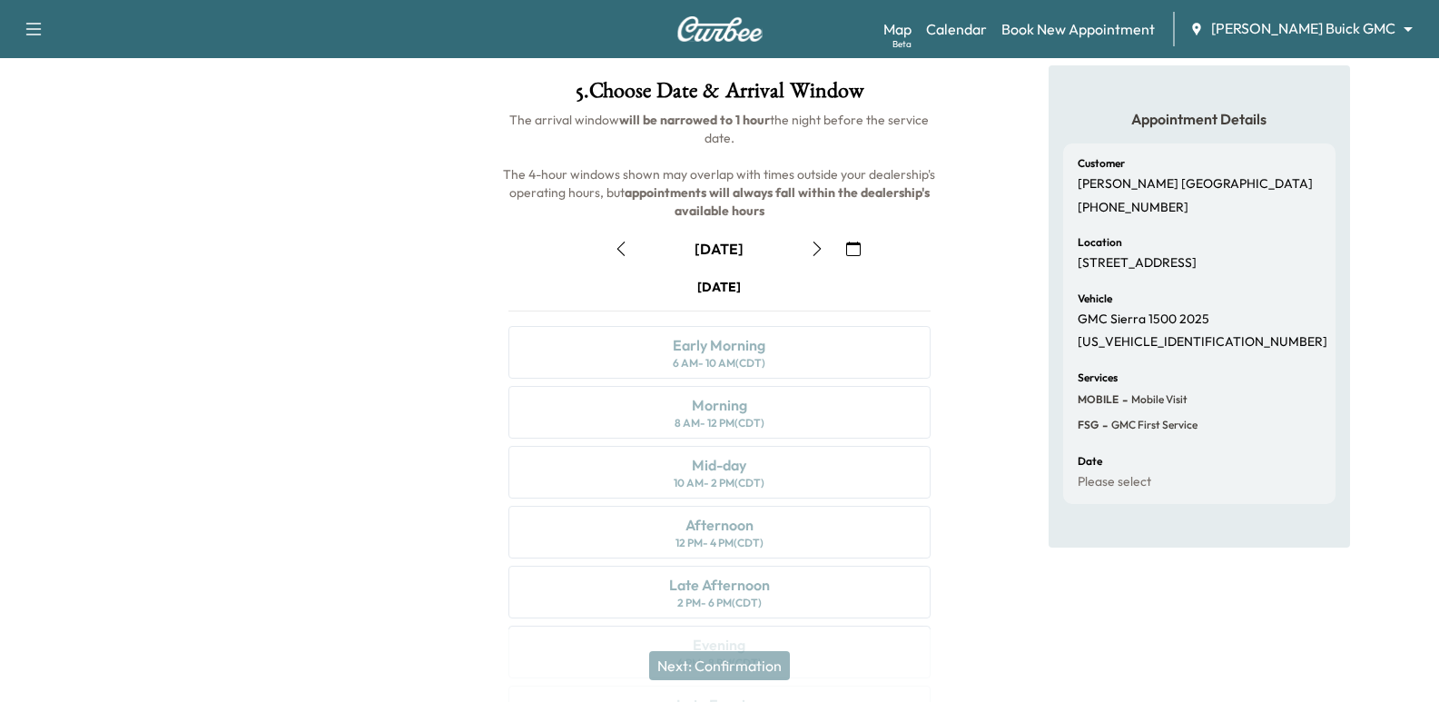
click at [816, 246] on icon "button" at bounding box center [817, 249] width 15 height 15
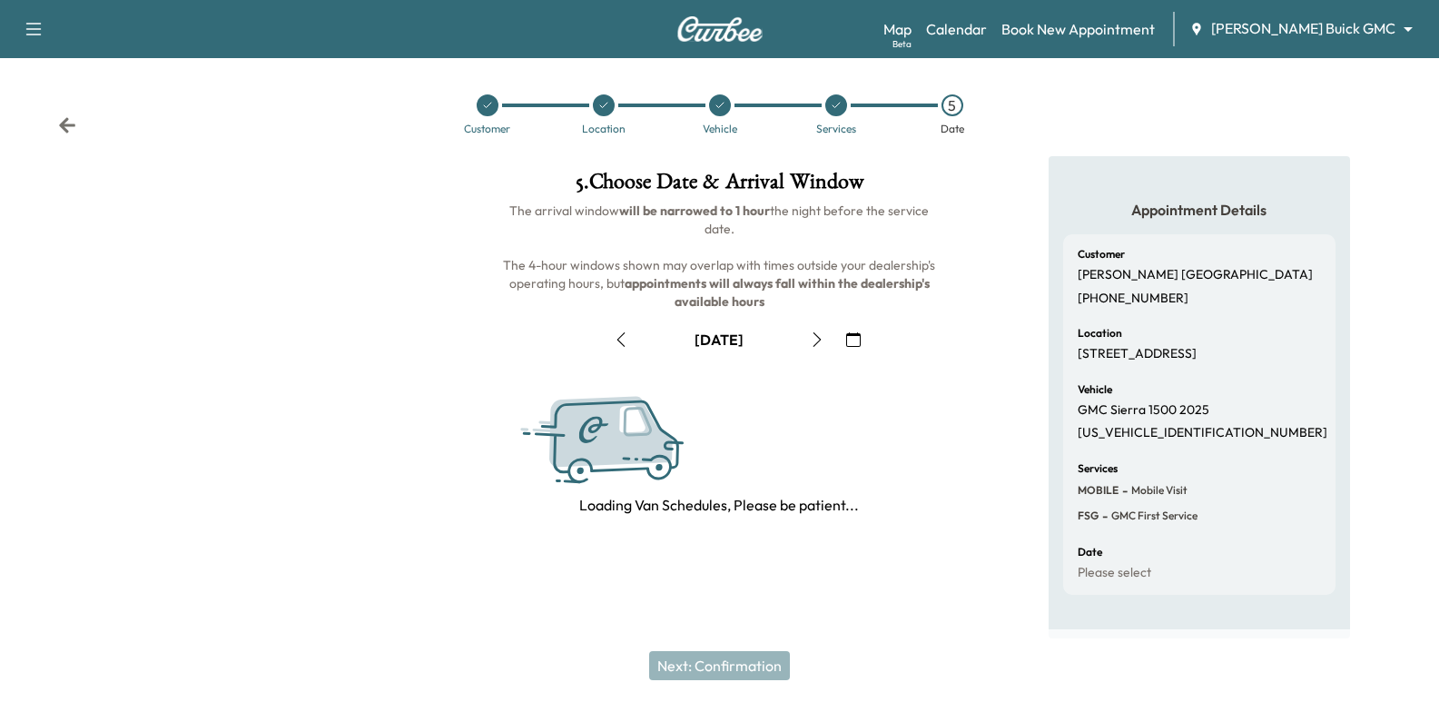
scroll to position [91, 0]
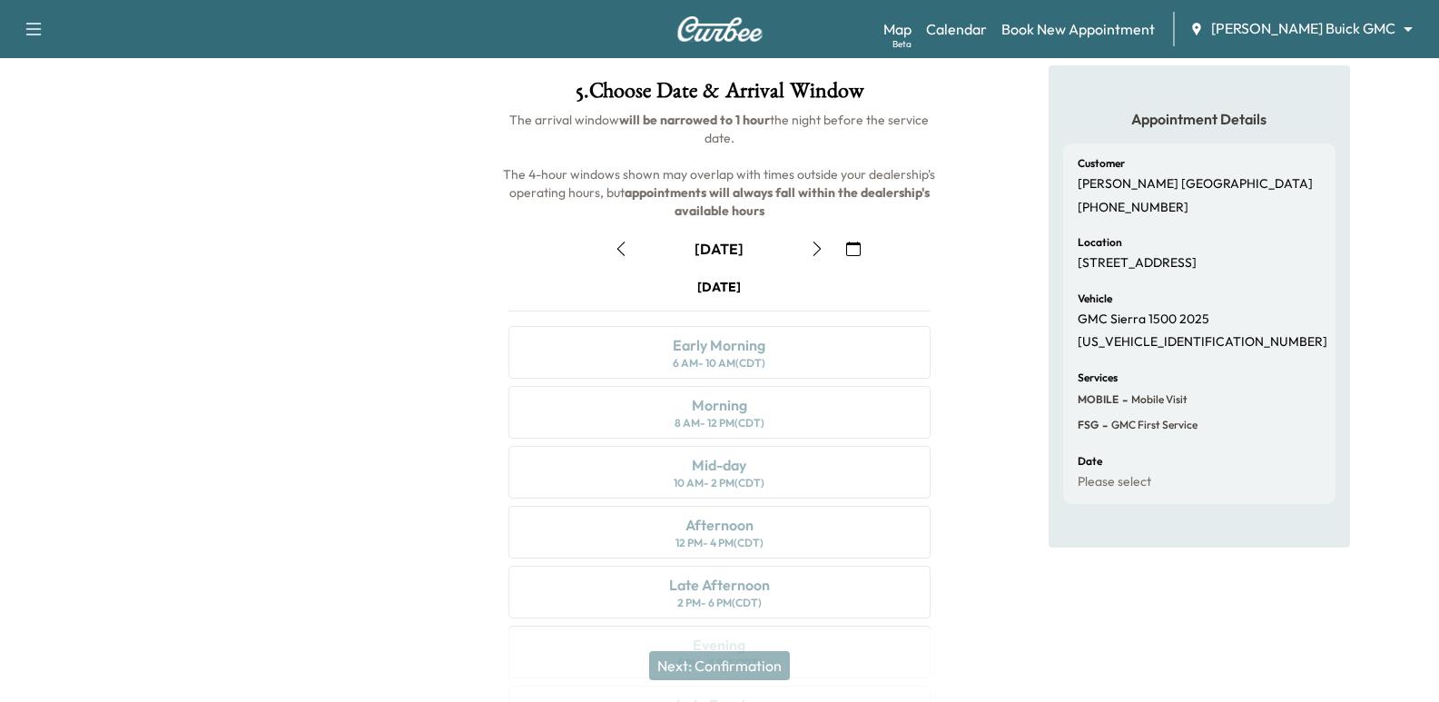
click at [861, 253] on icon "button" at bounding box center [853, 249] width 15 height 15
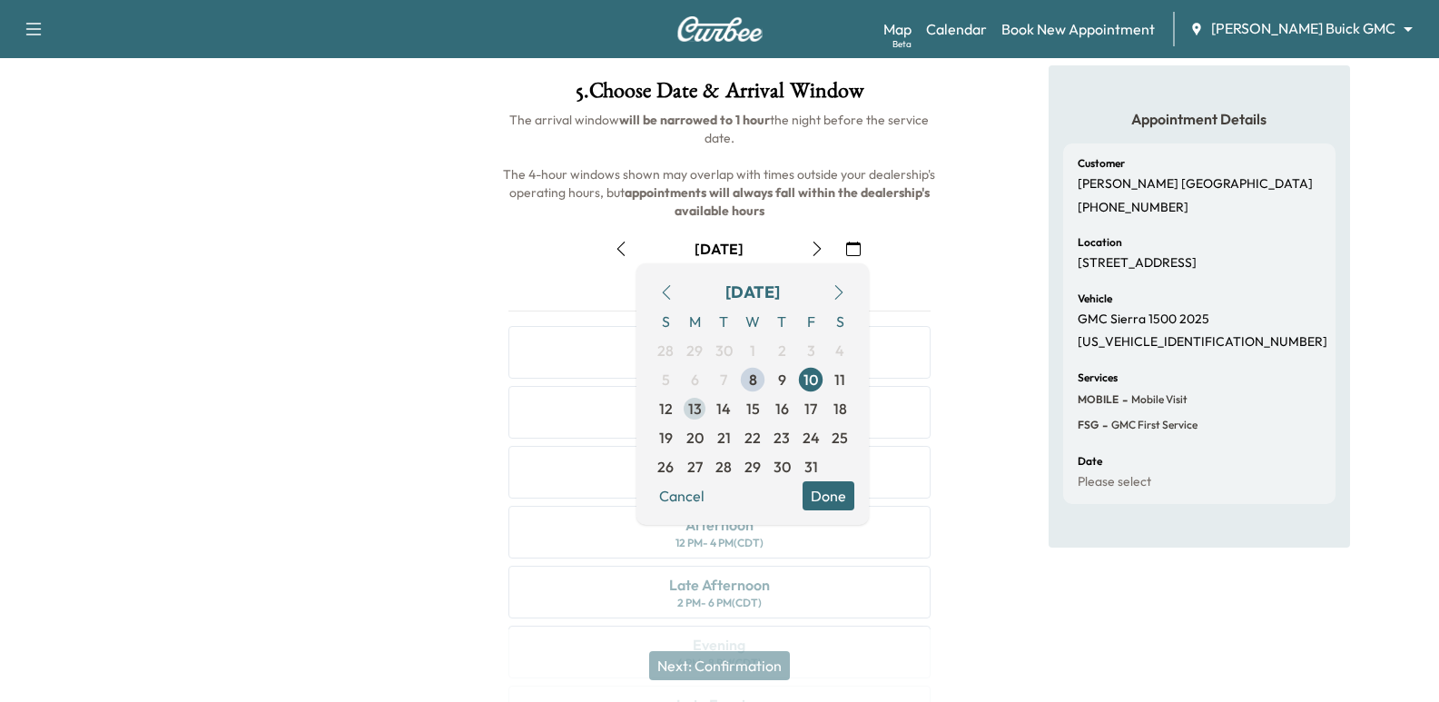
click at [705, 405] on span "13" at bounding box center [694, 408] width 29 height 29
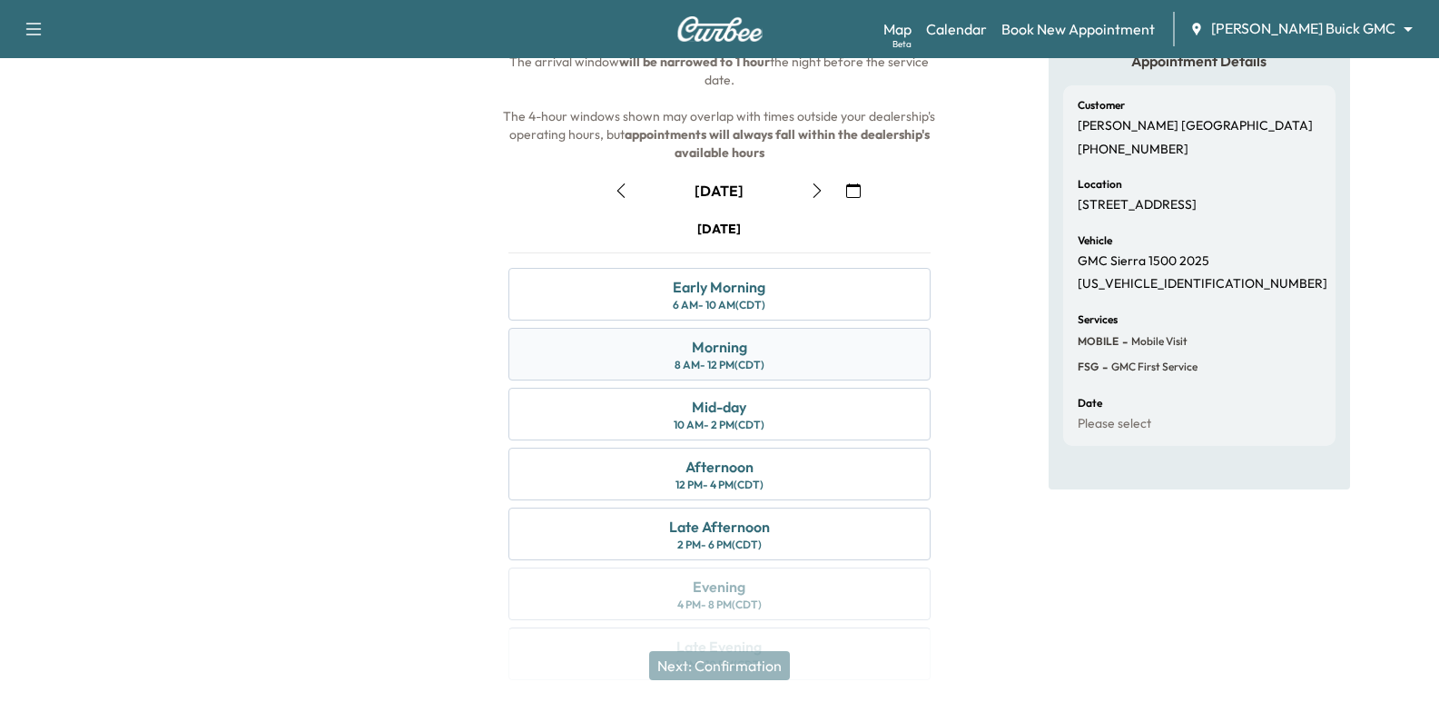
scroll to position [182, 0]
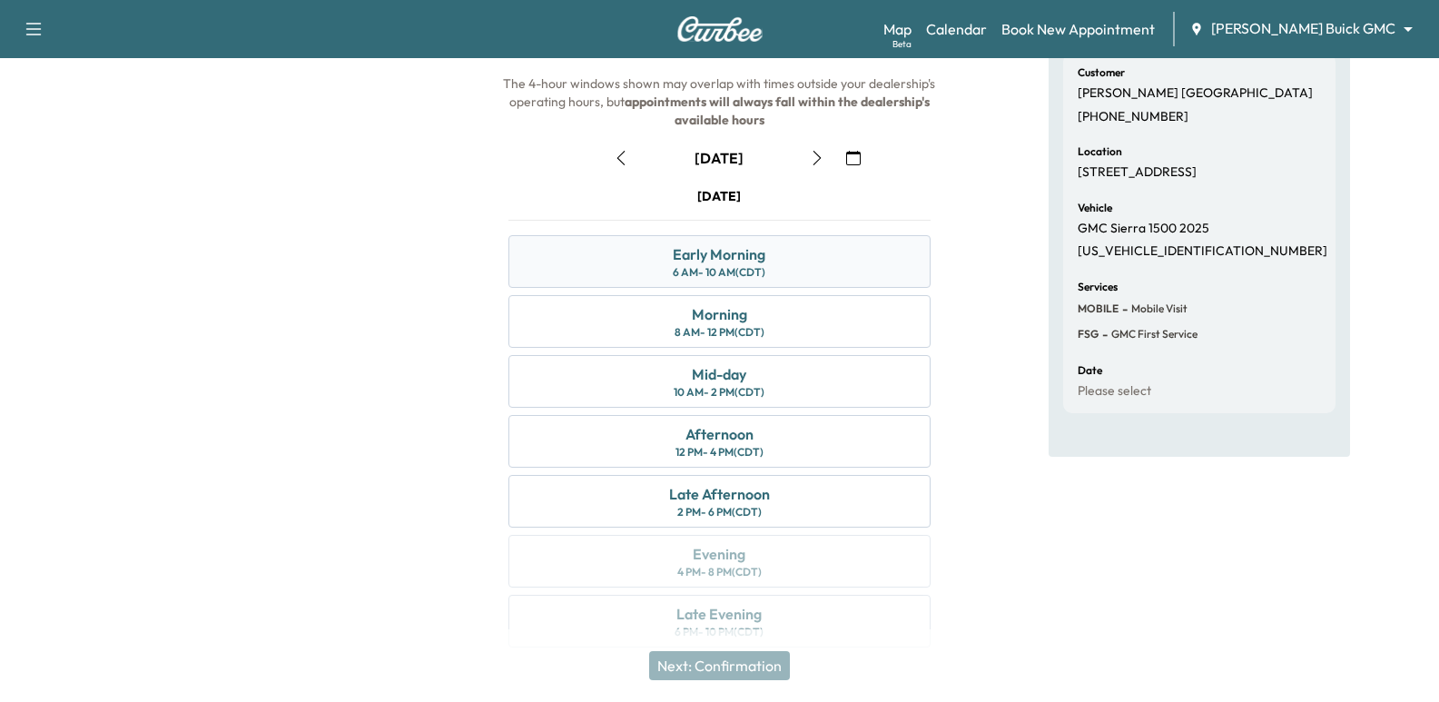
click at [608, 245] on div "Early Morning 6 AM - 10 AM (CDT)" at bounding box center [719, 261] width 421 height 53
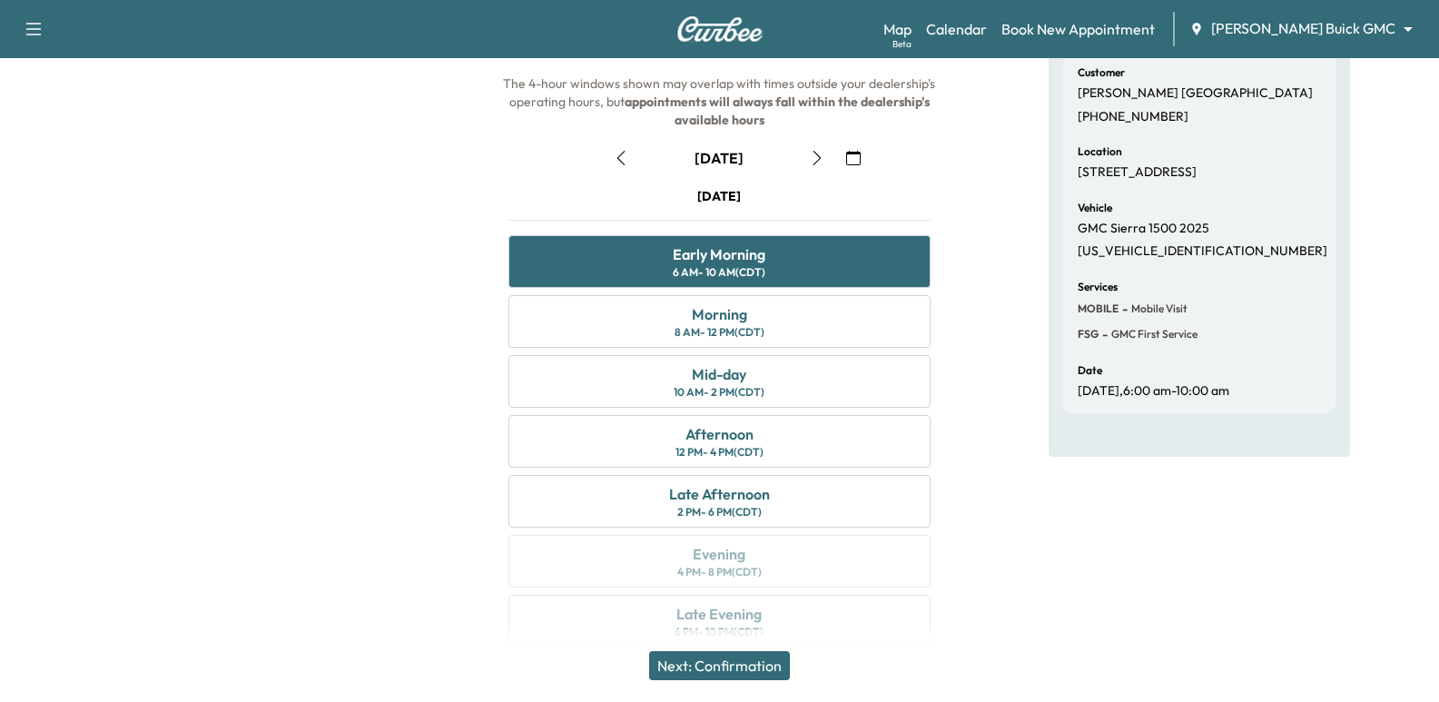
click at [817, 159] on icon "button" at bounding box center [817, 158] width 15 height 15
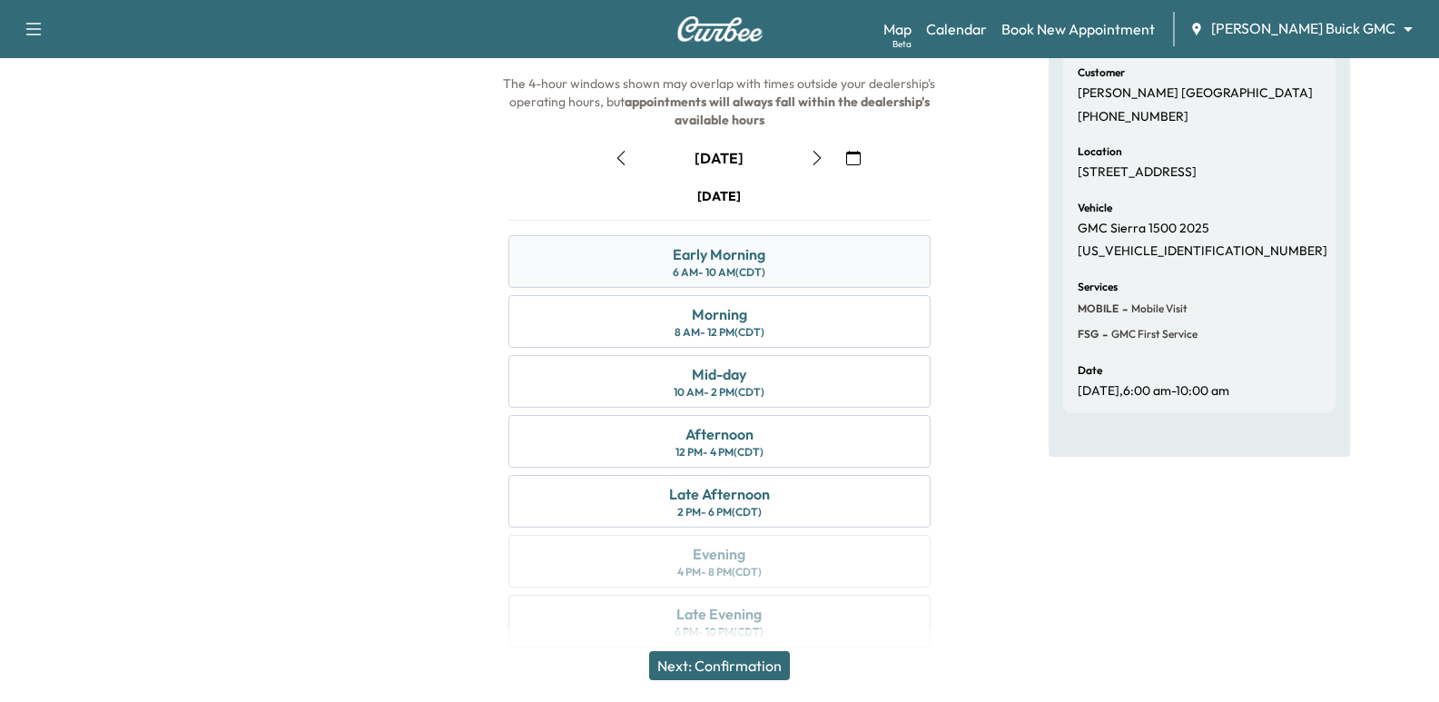
click at [760, 262] on div "Early Morning" at bounding box center [719, 254] width 93 height 22
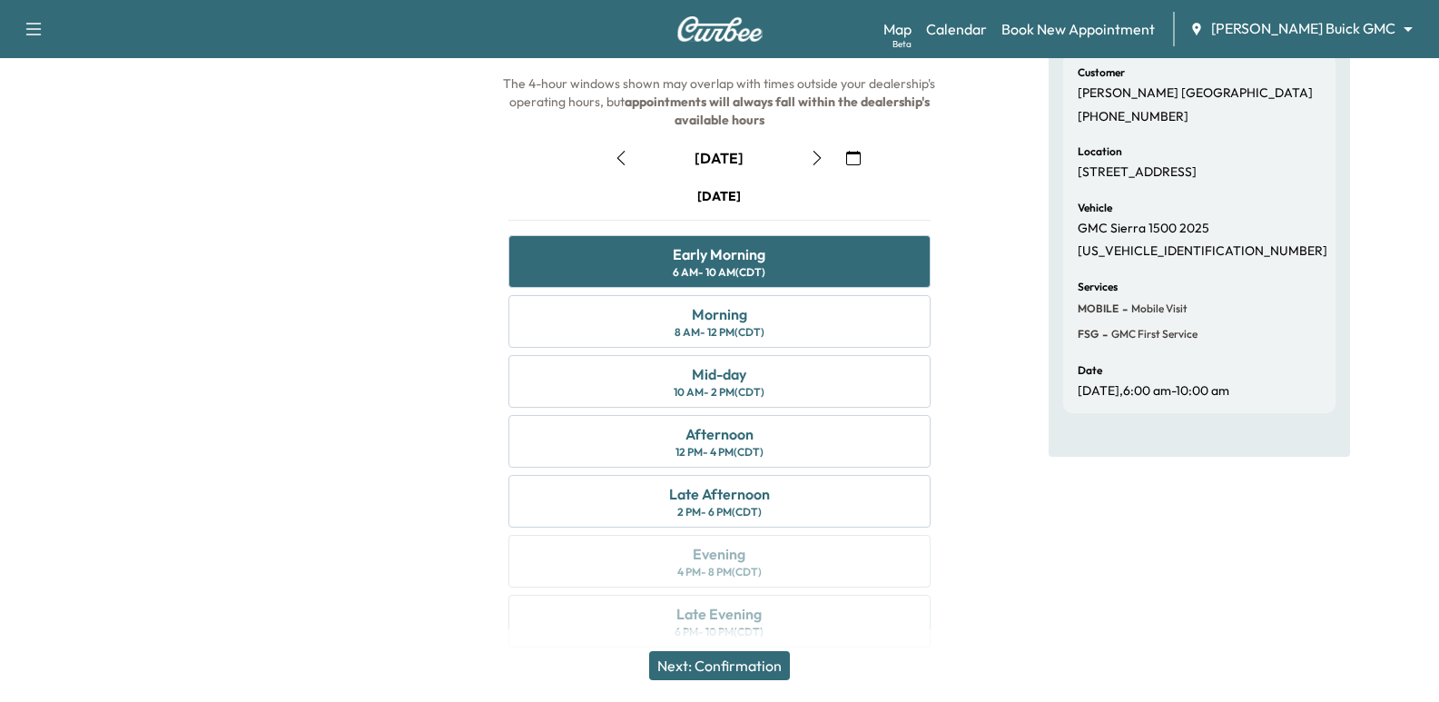
click at [276, 177] on div at bounding box center [239, 322] width 479 height 695
drag, startPoint x: 648, startPoint y: 416, endPoint x: 648, endPoint y: 430, distance: 14.5
click at [648, 430] on div "[DATE] Early Morning 6 AM - 10 AM (CDT) Morning 8 AM - 12 PM (CDT) Mid-day 10 A…" at bounding box center [719, 421] width 450 height 468
click at [674, 391] on div "10 AM - 2 PM (CDT)" at bounding box center [719, 392] width 91 height 15
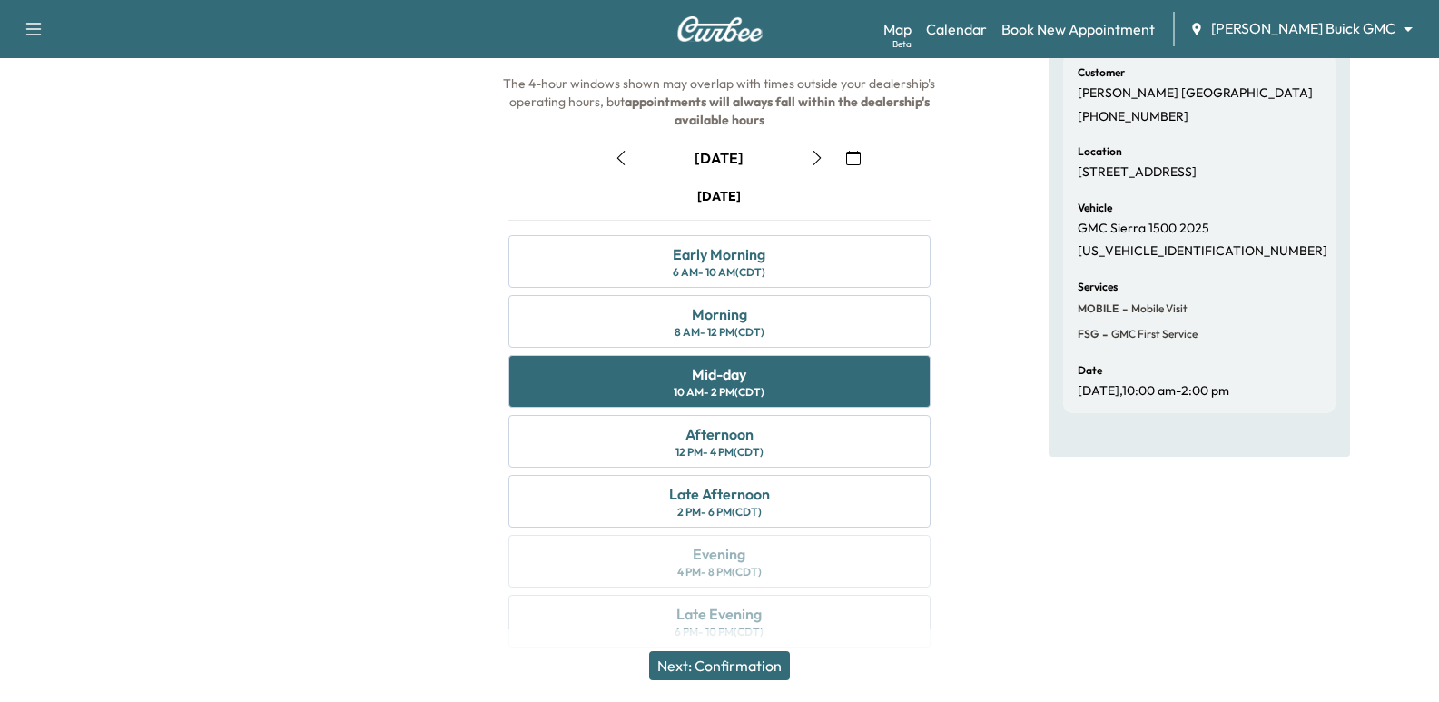
click at [1068, 566] on div "Appointment Details Customer [PERSON_NAME] [PHONE_NUMBER] Location [STREET_ADDR…" at bounding box center [1199, 322] width 301 height 695
click at [696, 660] on button "Next: Confirmation" at bounding box center [719, 665] width 141 height 29
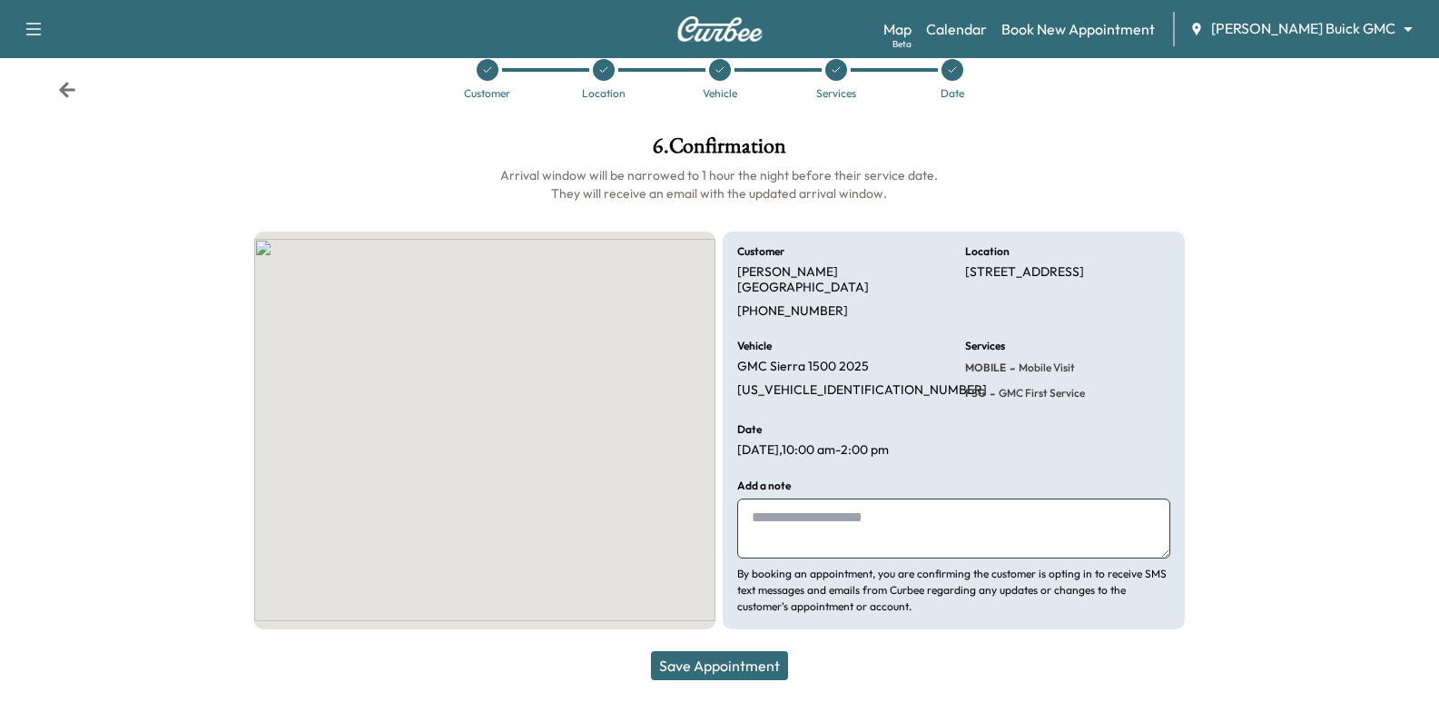
scroll to position [19, 0]
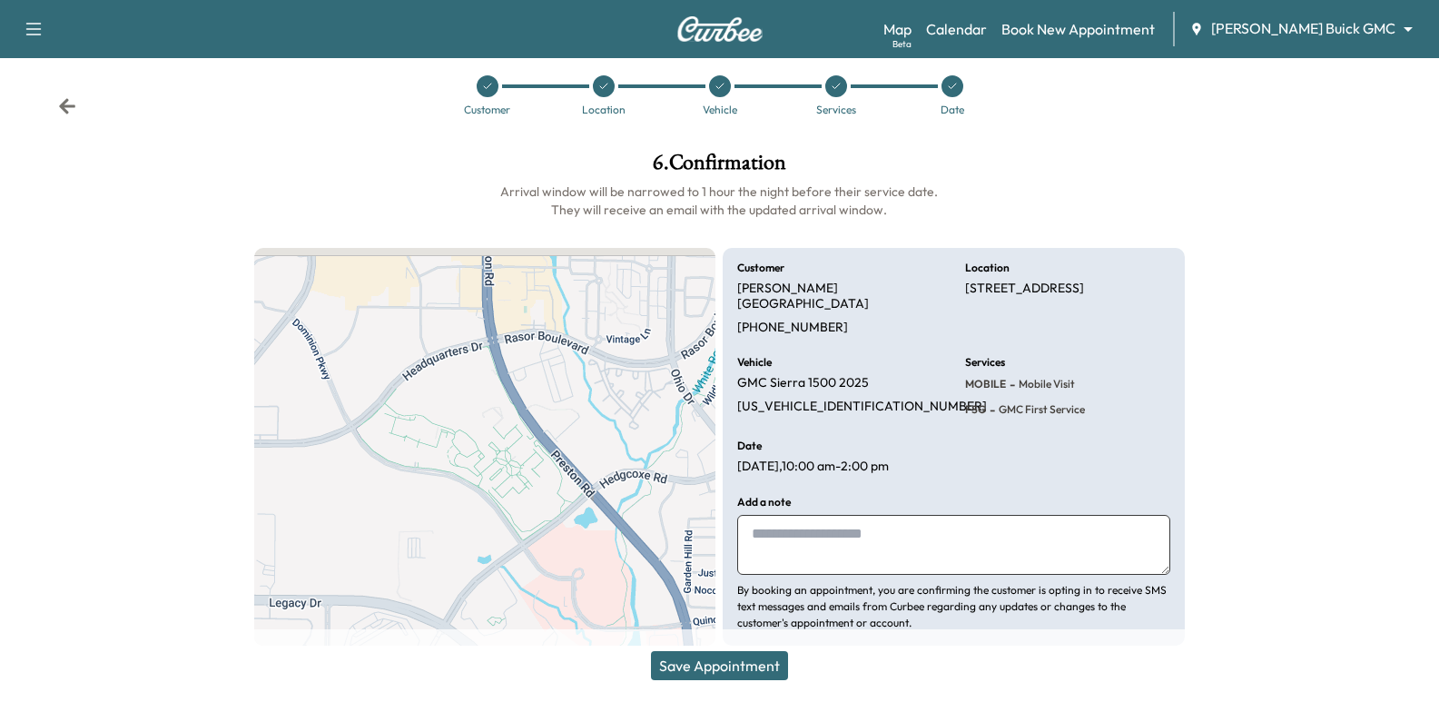
click at [822, 287] on div "Customer [PERSON_NAME] [PHONE_NUMBER]" at bounding box center [839, 299] width 205 height 74
click at [851, 358] on div "Vehicle GMC Sierra 1500 2025 [US_VEHICLE_IDENTIFICATION_NUMBER]" at bounding box center [839, 388] width 205 height 62
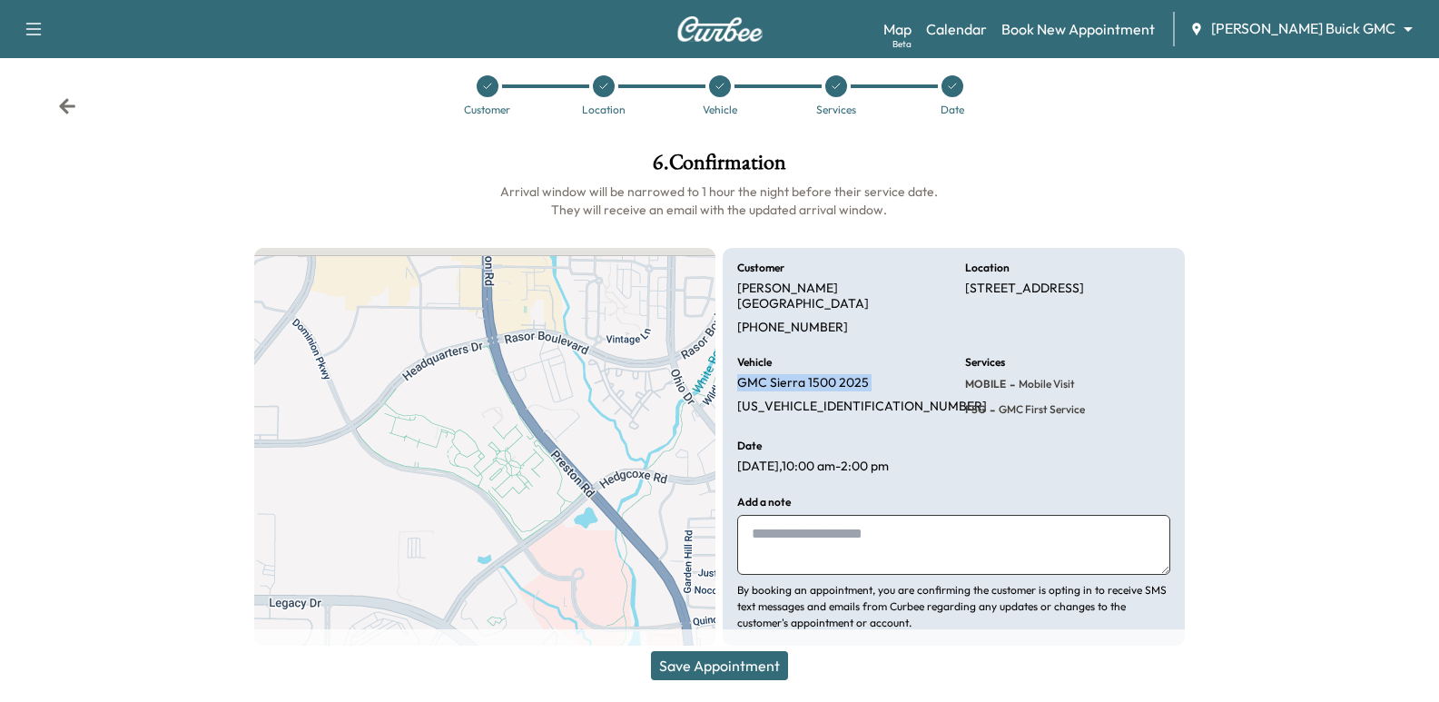
click at [851, 358] on div "Vehicle GMC Sierra 1500 2025 [US_VEHICLE_IDENTIFICATION_NUMBER]" at bounding box center [839, 388] width 205 height 62
click at [1082, 402] on span "GMC First Service" at bounding box center [1040, 409] width 90 height 15
click at [908, 515] on textarea at bounding box center [953, 545] width 432 height 60
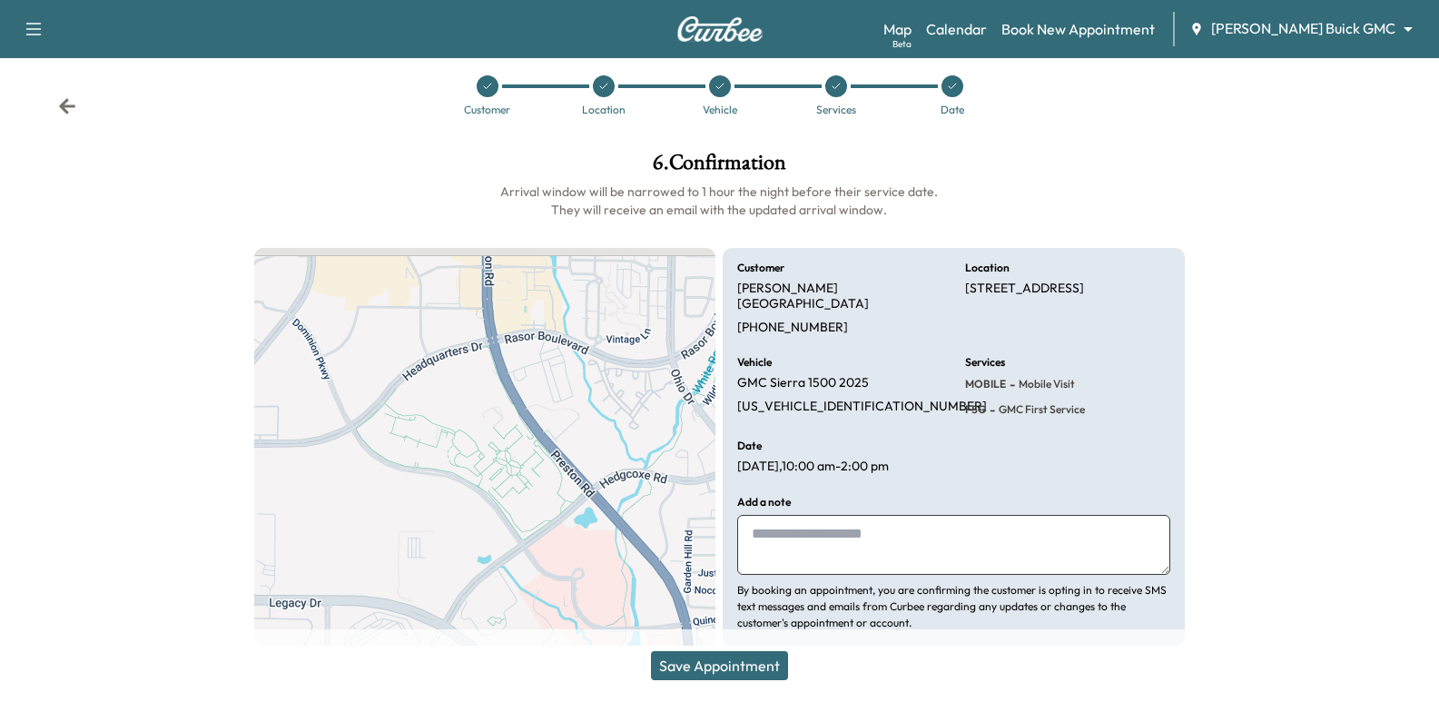
click at [819, 459] on p "[DATE] 10:00 am - 2:00 pm" at bounding box center [813, 467] width 152 height 16
click at [824, 535] on textarea at bounding box center [953, 545] width 432 height 60
click at [964, 451] on div "Customer [PERSON_NAME] [PHONE_NUMBER] Location [STREET_ADDRESS] Vehicle GMC Sie…" at bounding box center [953, 447] width 461 height 398
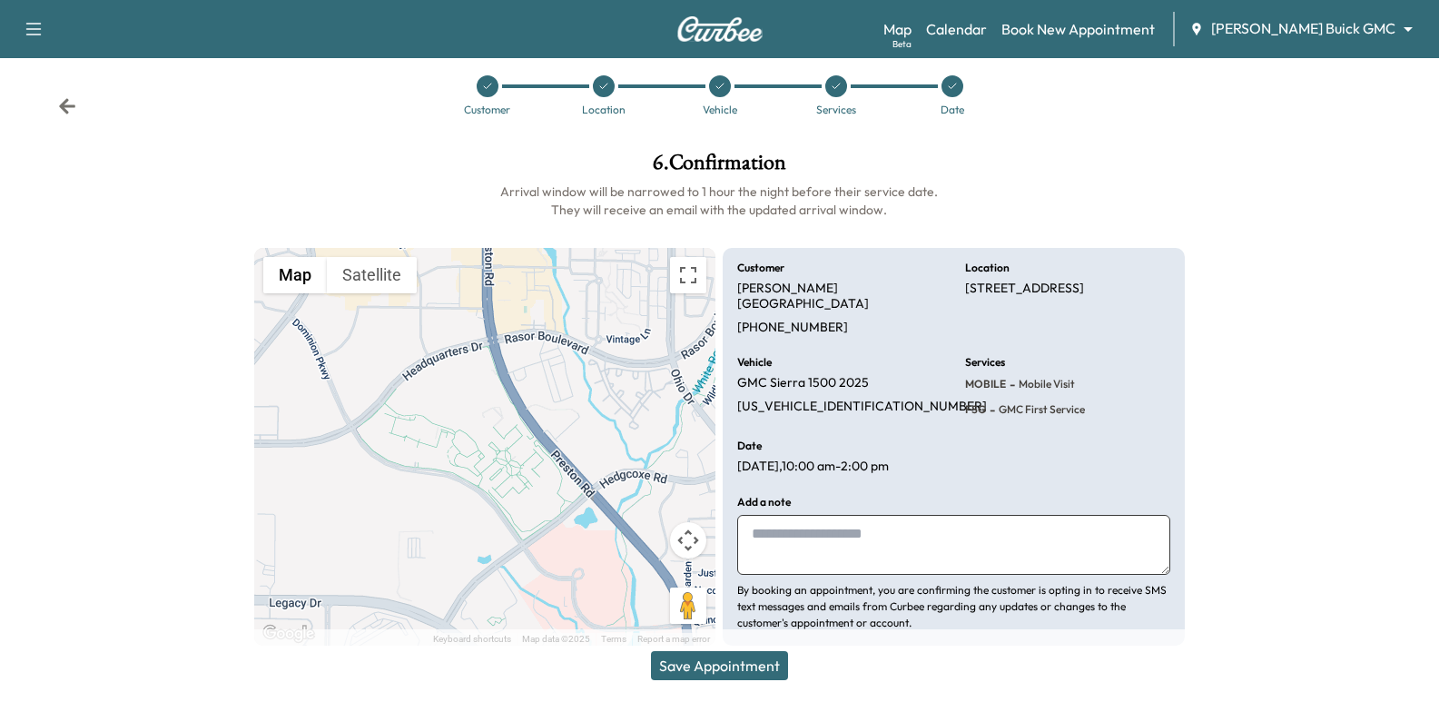
click at [964, 451] on div "Customer [PERSON_NAME] [PHONE_NUMBER] Location [STREET_ADDRESS] Vehicle GMC Sie…" at bounding box center [953, 447] width 461 height 398
click at [914, 299] on div "Customer [PERSON_NAME] [PHONE_NUMBER]" at bounding box center [839, 299] width 205 height 74
click at [867, 525] on textarea at bounding box center [953, 545] width 432 height 60
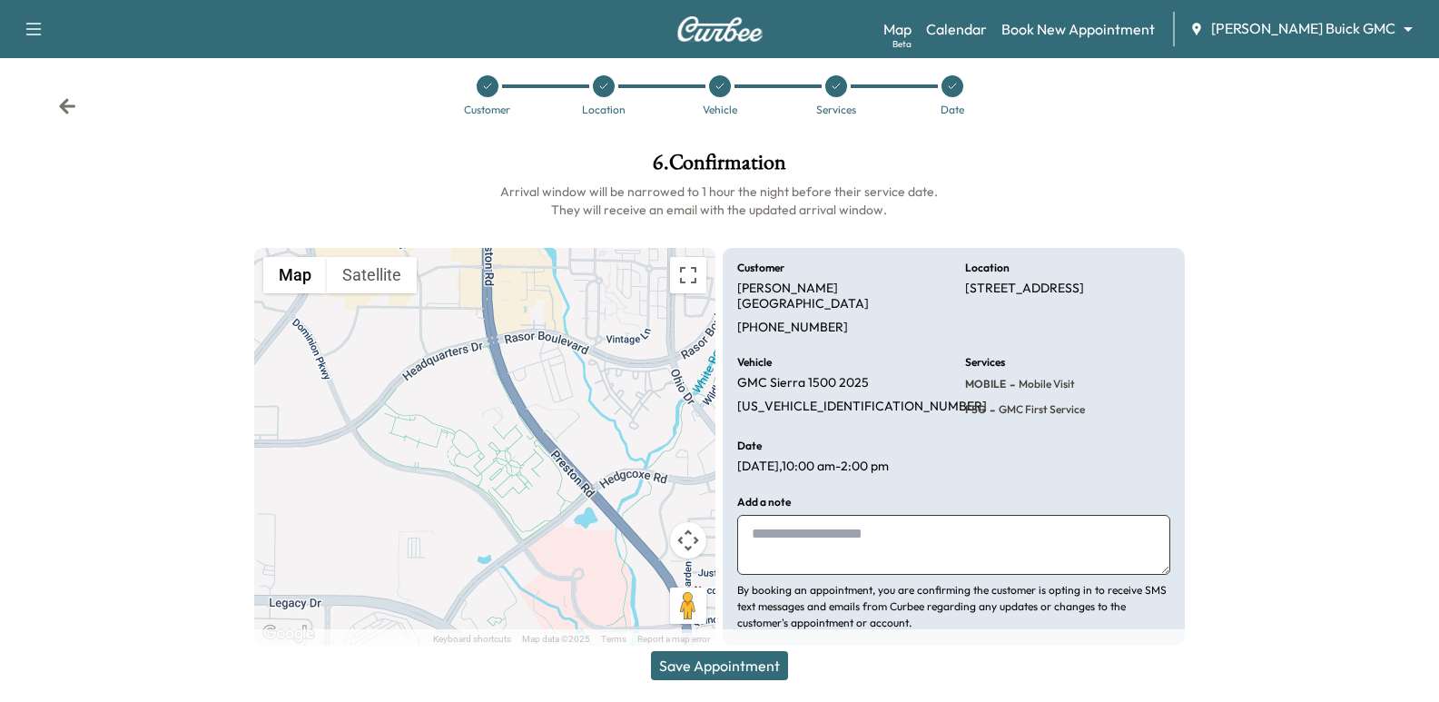
click at [781, 523] on textarea at bounding box center [953, 545] width 432 height 60
click at [1018, 515] on textarea at bounding box center [953, 545] width 432 height 60
click at [895, 515] on textarea at bounding box center [953, 545] width 432 height 60
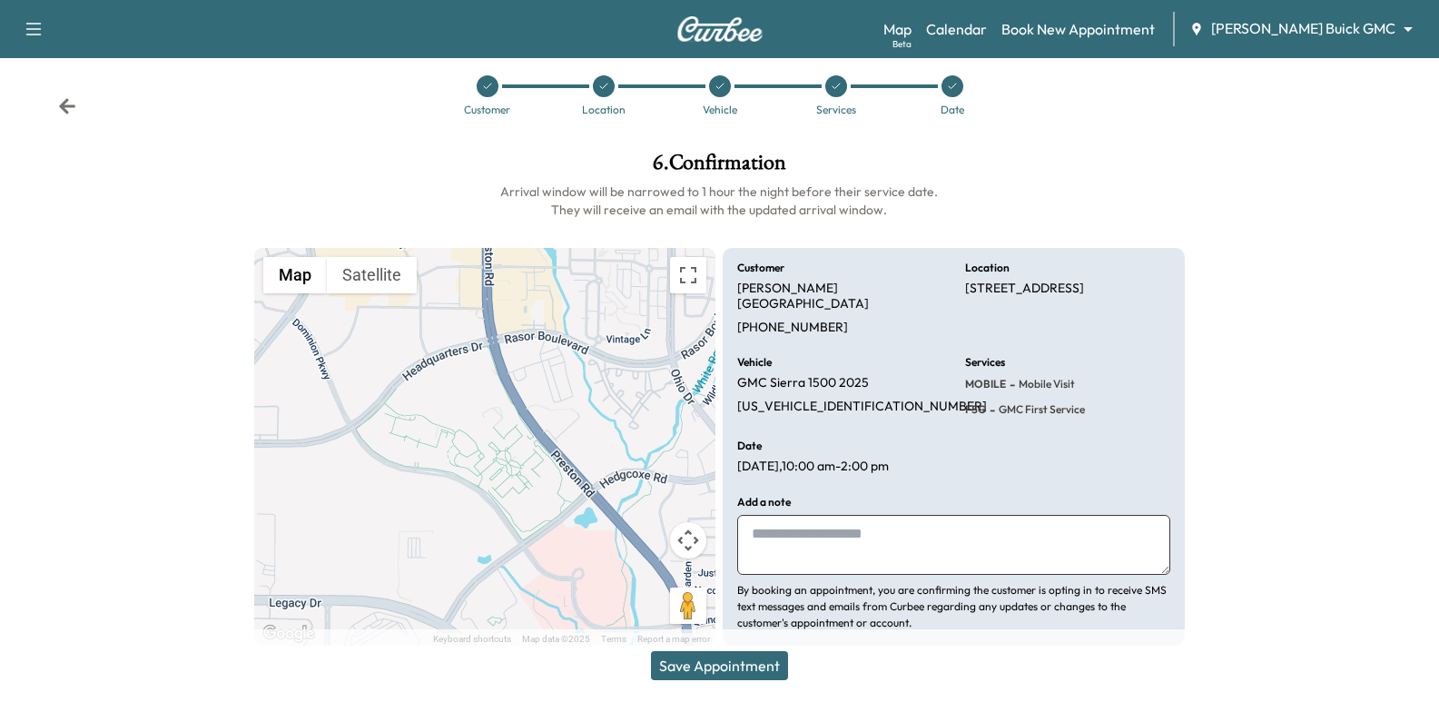
click at [957, 516] on textarea at bounding box center [953, 545] width 432 height 60
click at [958, 433] on div "Customer [PERSON_NAME] [PHONE_NUMBER] Location [STREET_ADDRESS] Vehicle GMC Sie…" at bounding box center [953, 447] width 461 height 398
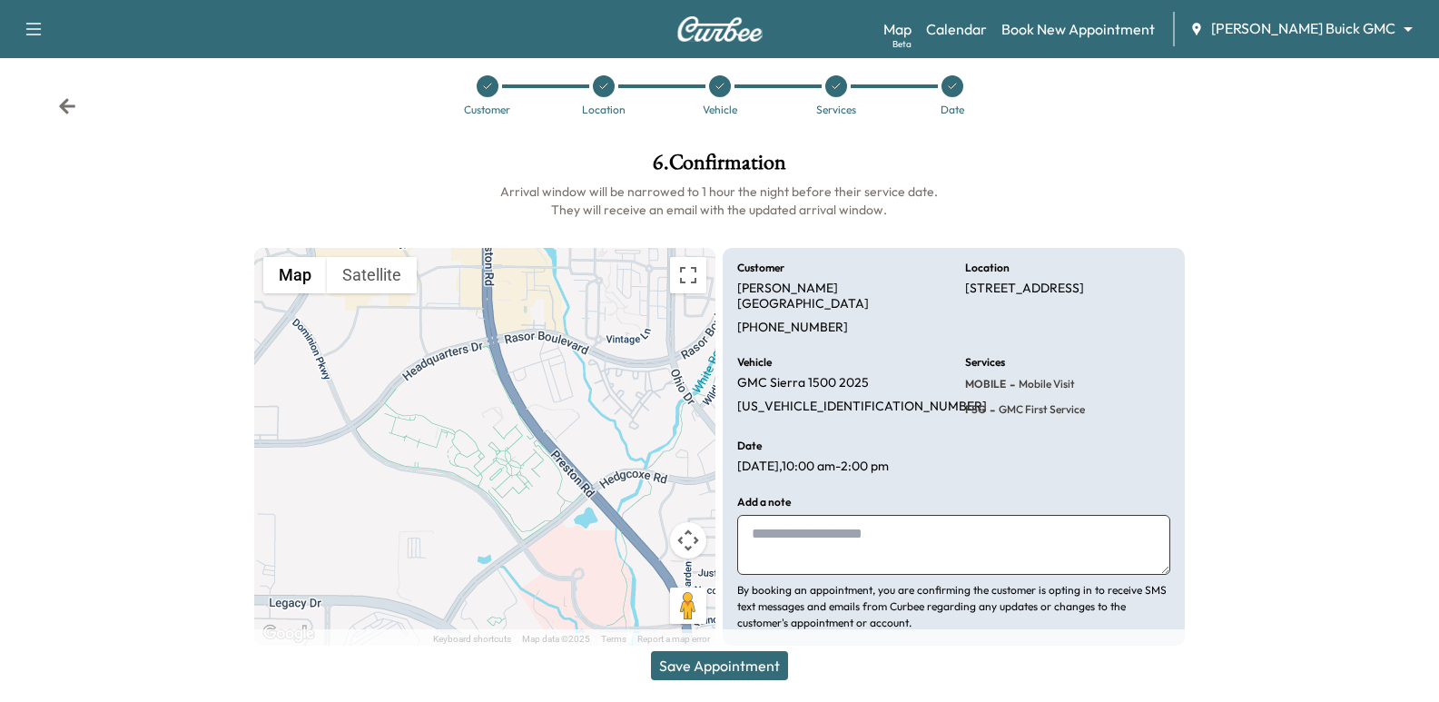
click at [835, 335] on div "Customer [PERSON_NAME] [PHONE_NUMBER] Location [STREET_ADDRESS] Vehicle GMC Sie…" at bounding box center [953, 447] width 461 height 398
click at [880, 357] on div "Vehicle GMC Sierra 1500 2025 [US_VEHICLE_IDENTIFICATION_NUMBER]" at bounding box center [839, 388] width 205 height 62
click at [879, 378] on div "Vehicle GMC Sierra 1500 2025 [US_VEHICLE_IDENTIFICATION_NUMBER]" at bounding box center [839, 388] width 205 height 62
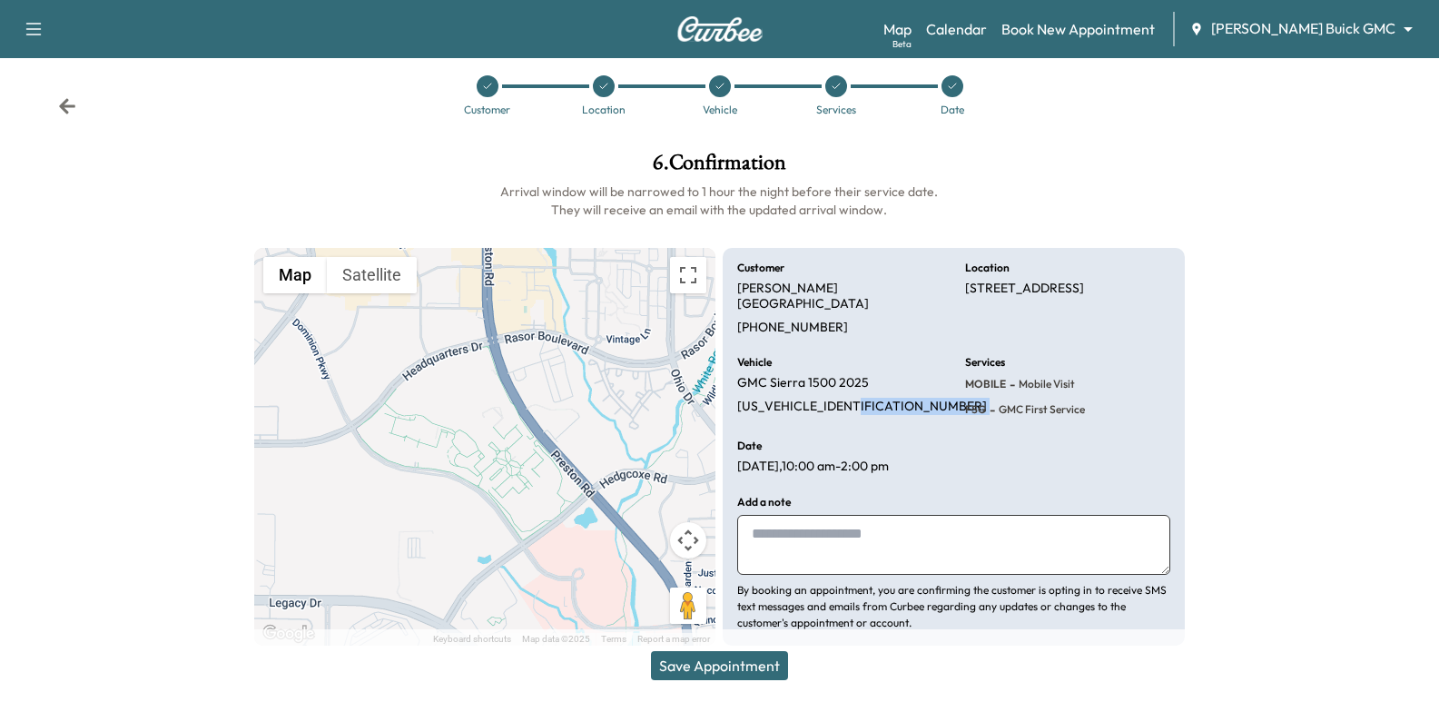
click at [879, 378] on div "Vehicle GMC Sierra 1500 2025 [US_VEHICLE_IDENTIFICATION_NUMBER]" at bounding box center [839, 388] width 205 height 62
click at [858, 357] on div "Vehicle GMC Sierra 1500 2025 [US_VEHICLE_IDENTIFICATION_NUMBER]" at bounding box center [839, 388] width 205 height 62
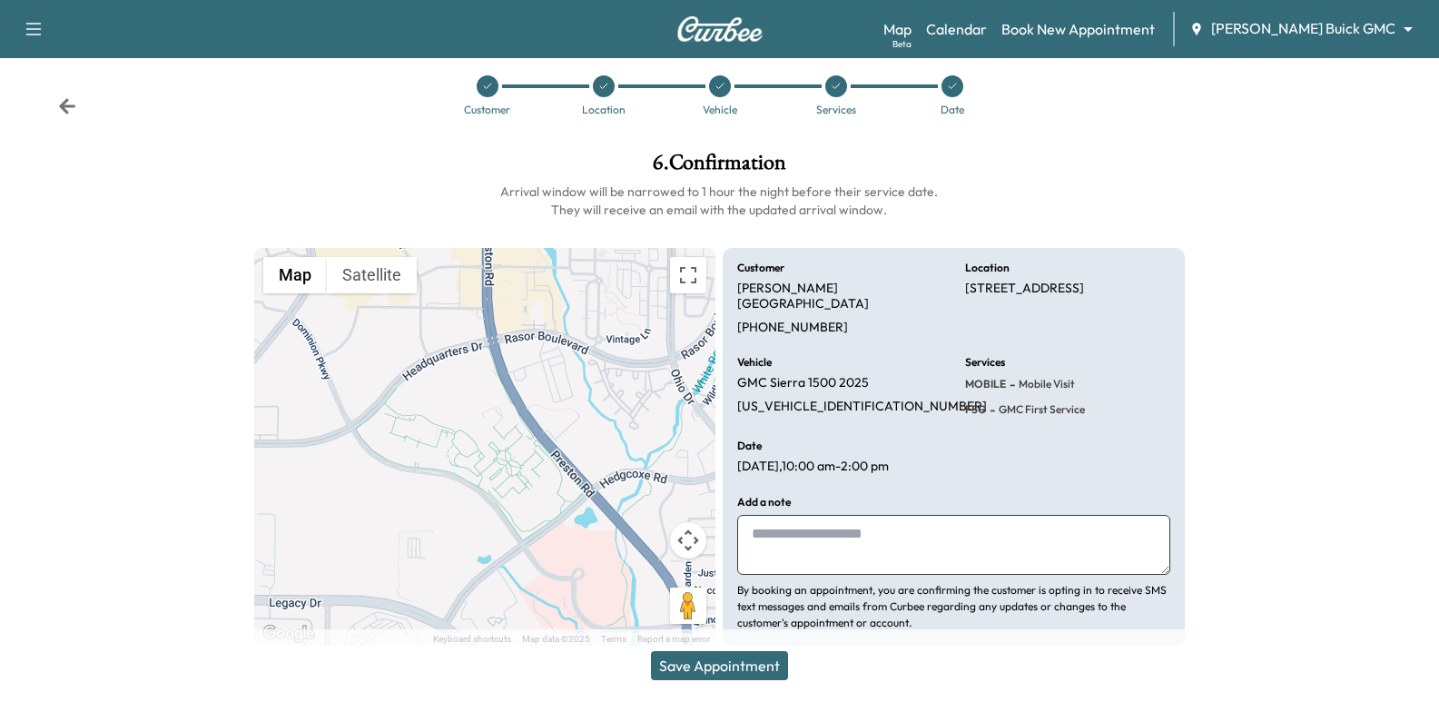
click at [825, 296] on div "Customer [PERSON_NAME] [PHONE_NUMBER]" at bounding box center [839, 299] width 205 height 74
click at [1068, 297] on p "[STREET_ADDRESS]" at bounding box center [1024, 289] width 119 height 16
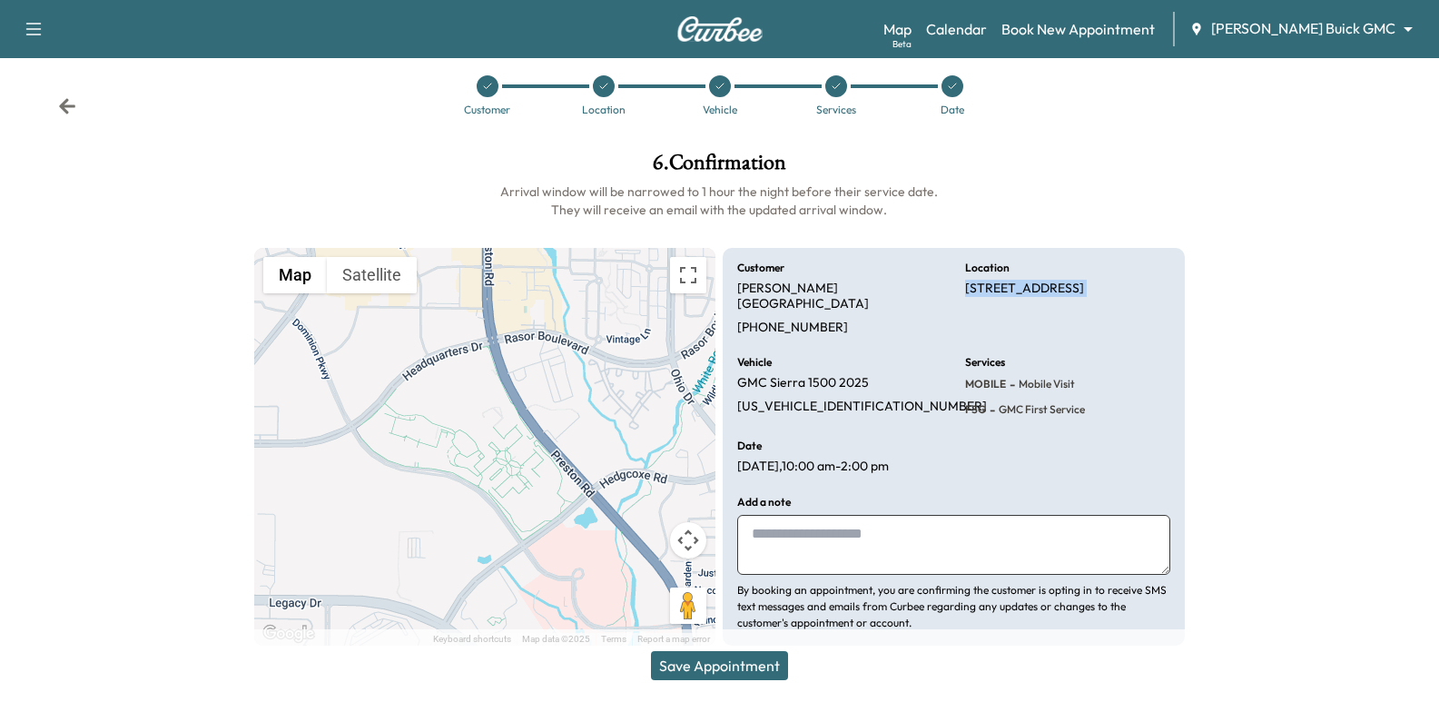
click at [1068, 297] on p "[STREET_ADDRESS]" at bounding box center [1024, 289] width 119 height 16
click at [1075, 357] on div "Services MOBILE - Mobile Visit FSG - GMC First Service" at bounding box center [1067, 388] width 205 height 62
click at [1083, 375] on div "MOBILE - Mobile Visit" at bounding box center [1025, 384] width 120 height 18
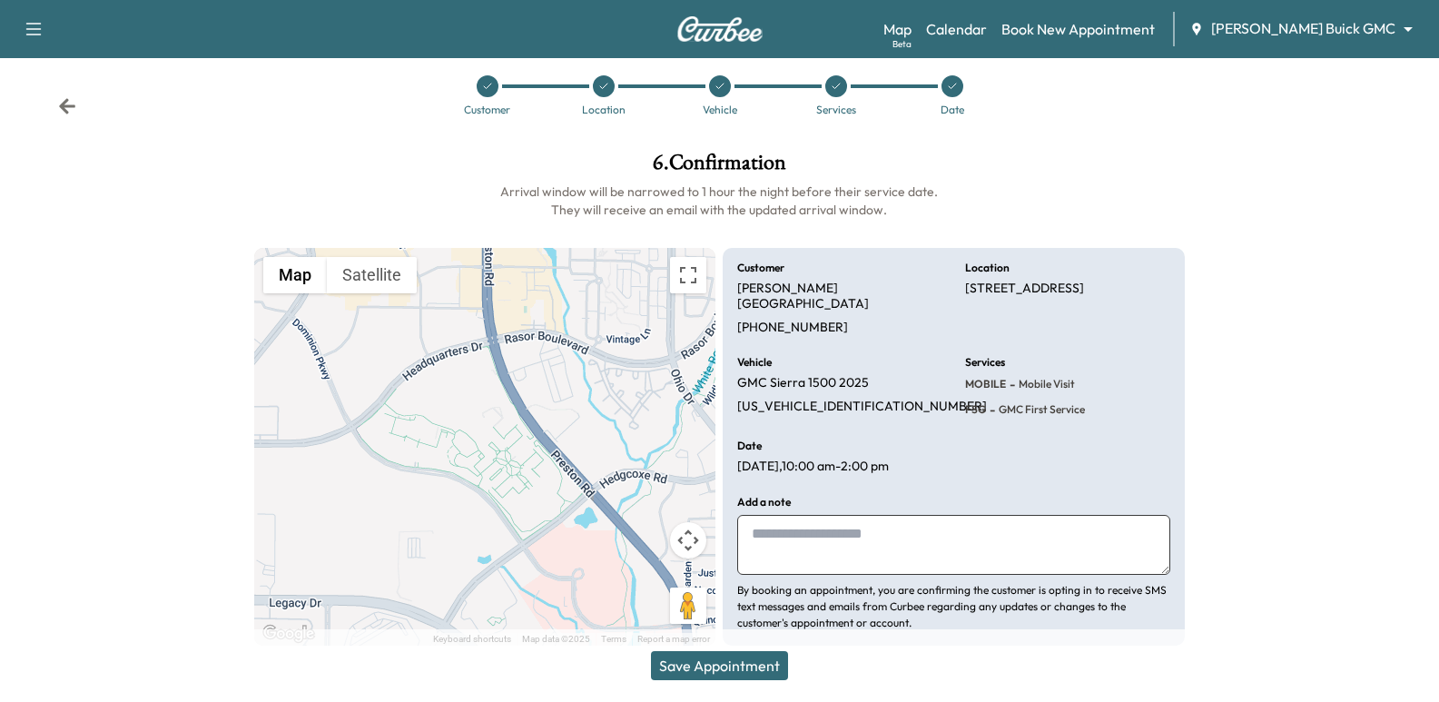
click at [1083, 375] on div "MOBILE - Mobile Visit" at bounding box center [1025, 384] width 120 height 18
click at [1092, 383] on div "Services MOBILE - Mobile Visit FSG - GMC First Service" at bounding box center [1067, 388] width 205 height 62
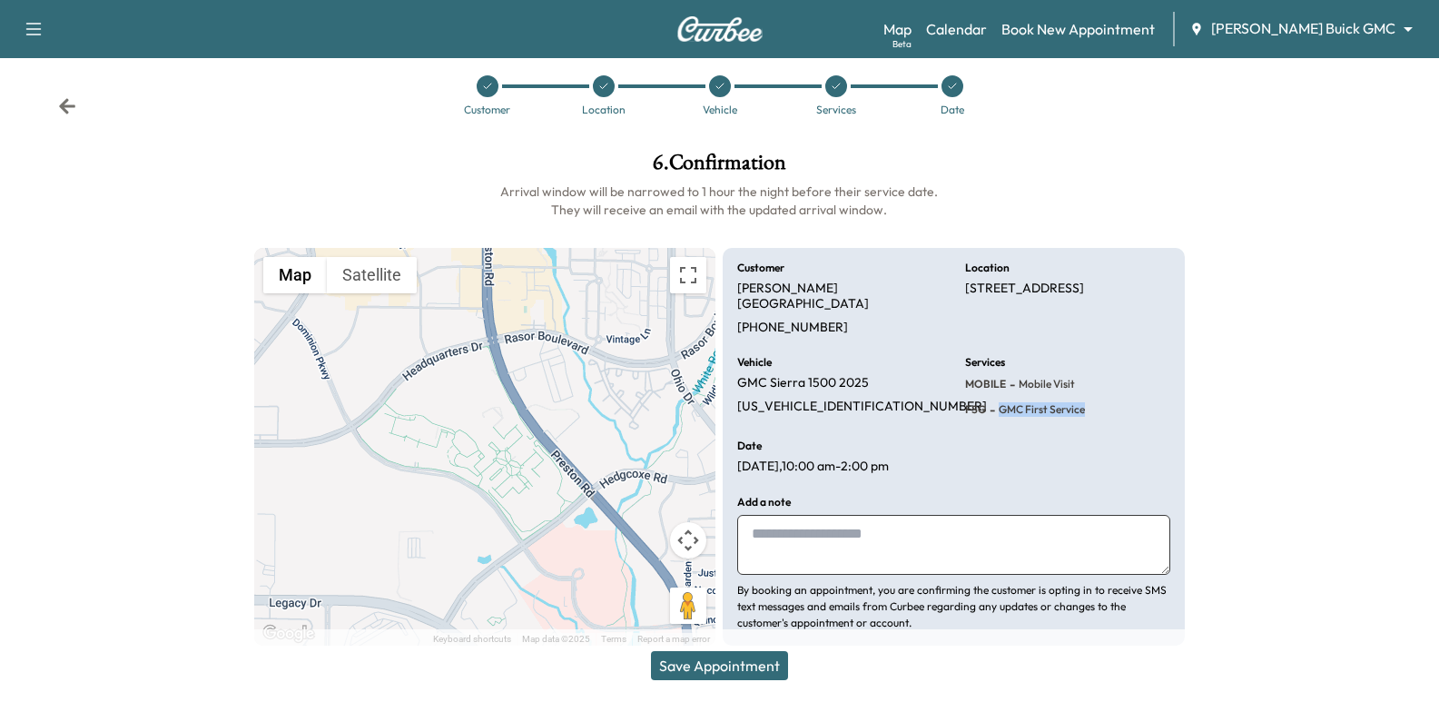
click at [1092, 383] on div "Services MOBILE - Mobile Visit FSG - GMC First Service" at bounding box center [1067, 388] width 205 height 62
